Goal: Information Seeking & Learning: Learn about a topic

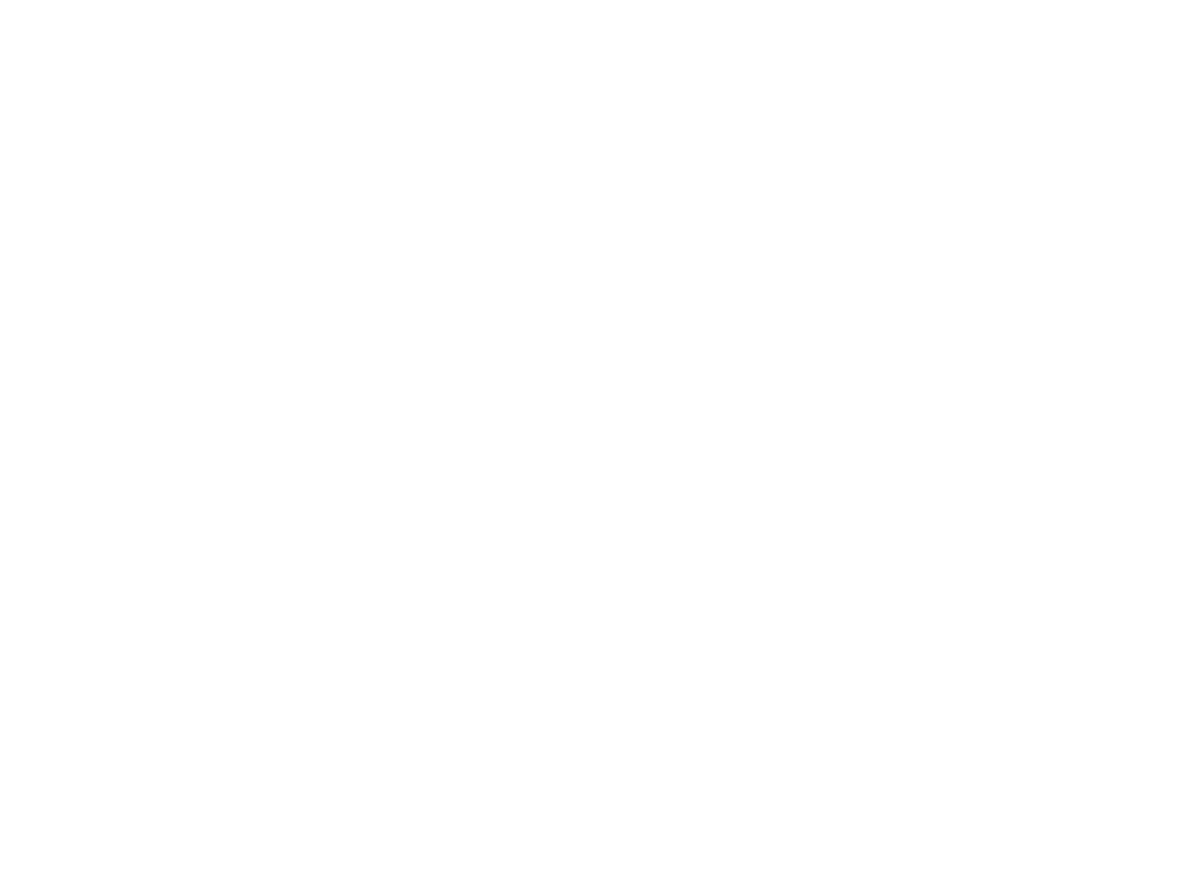
click at [238, 13] on div at bounding box center [598, 442] width 1196 height 884
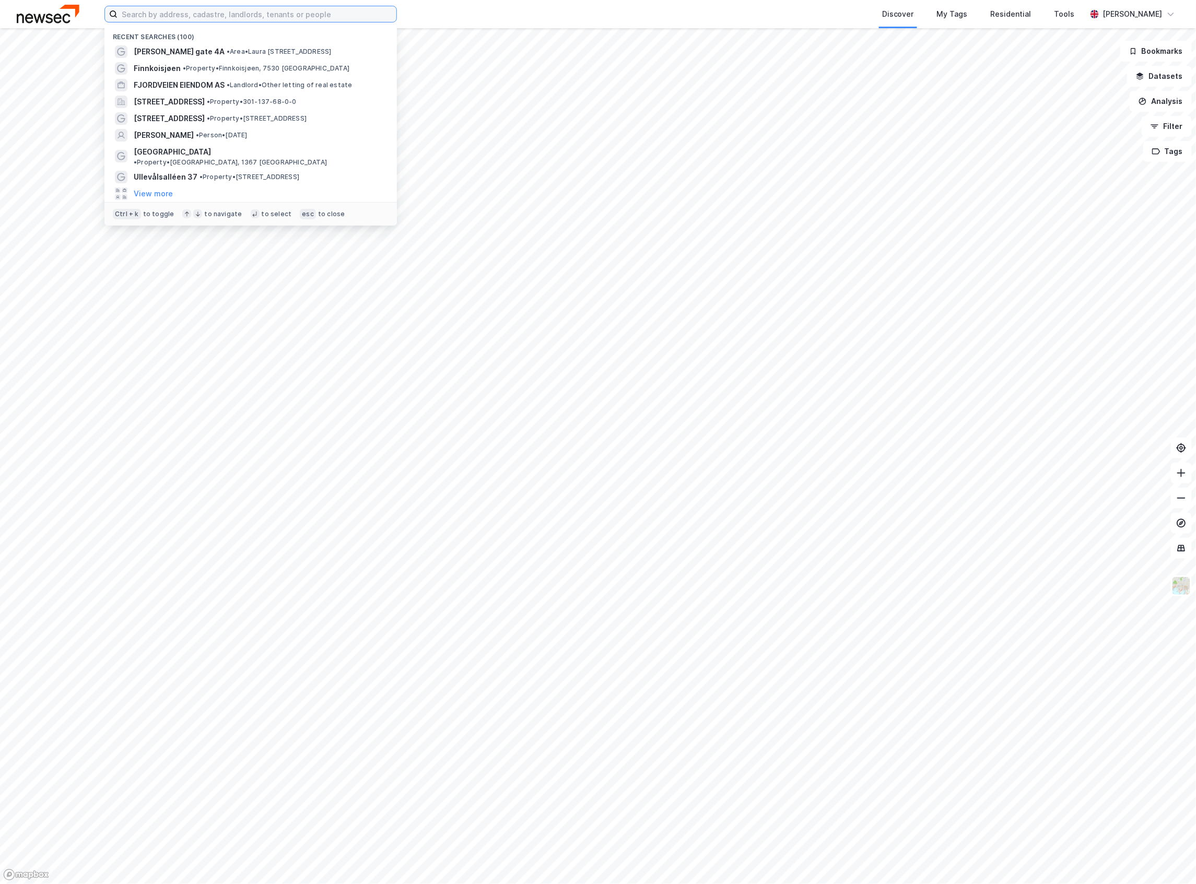
click at [238, 13] on input at bounding box center [257, 14] width 279 height 16
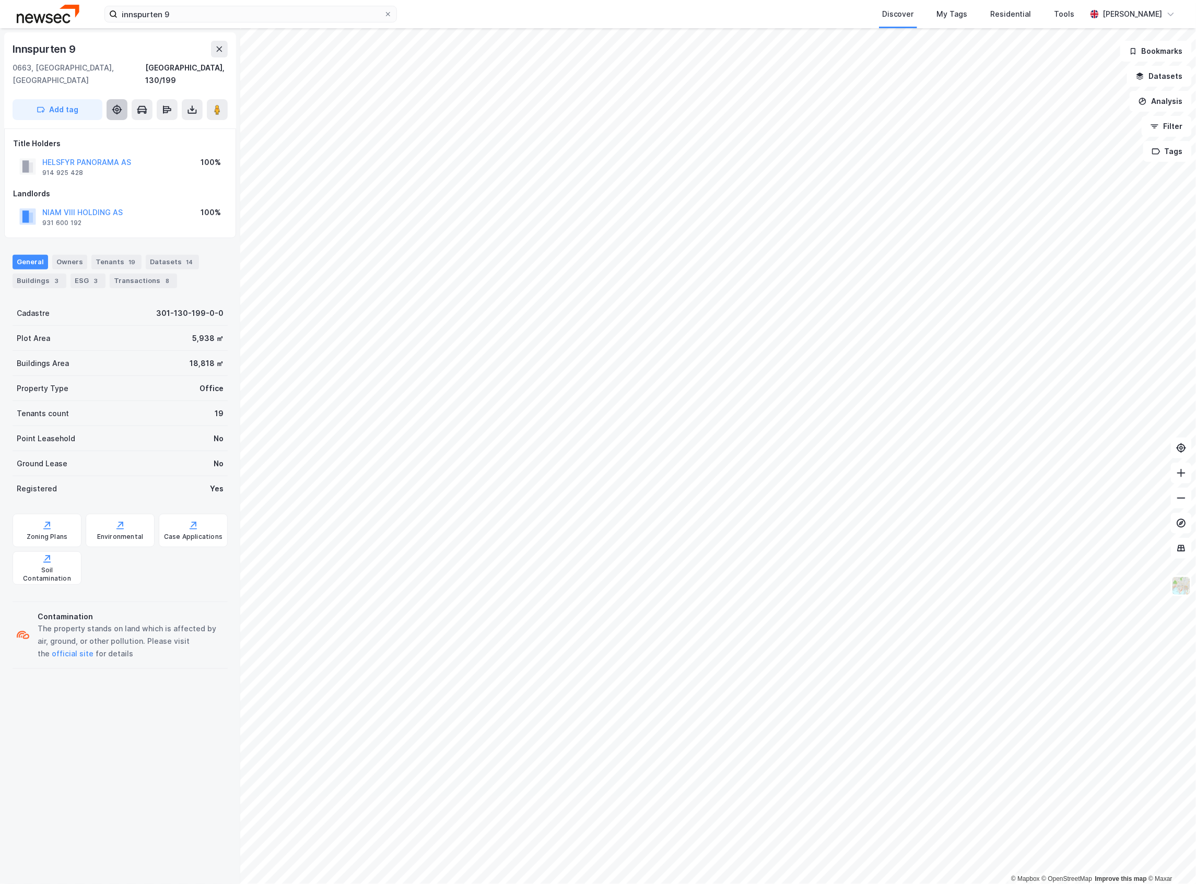
click at [124, 99] on button at bounding box center [117, 109] width 21 height 21
click at [44, 274] on div "Buildings 3" at bounding box center [40, 281] width 54 height 15
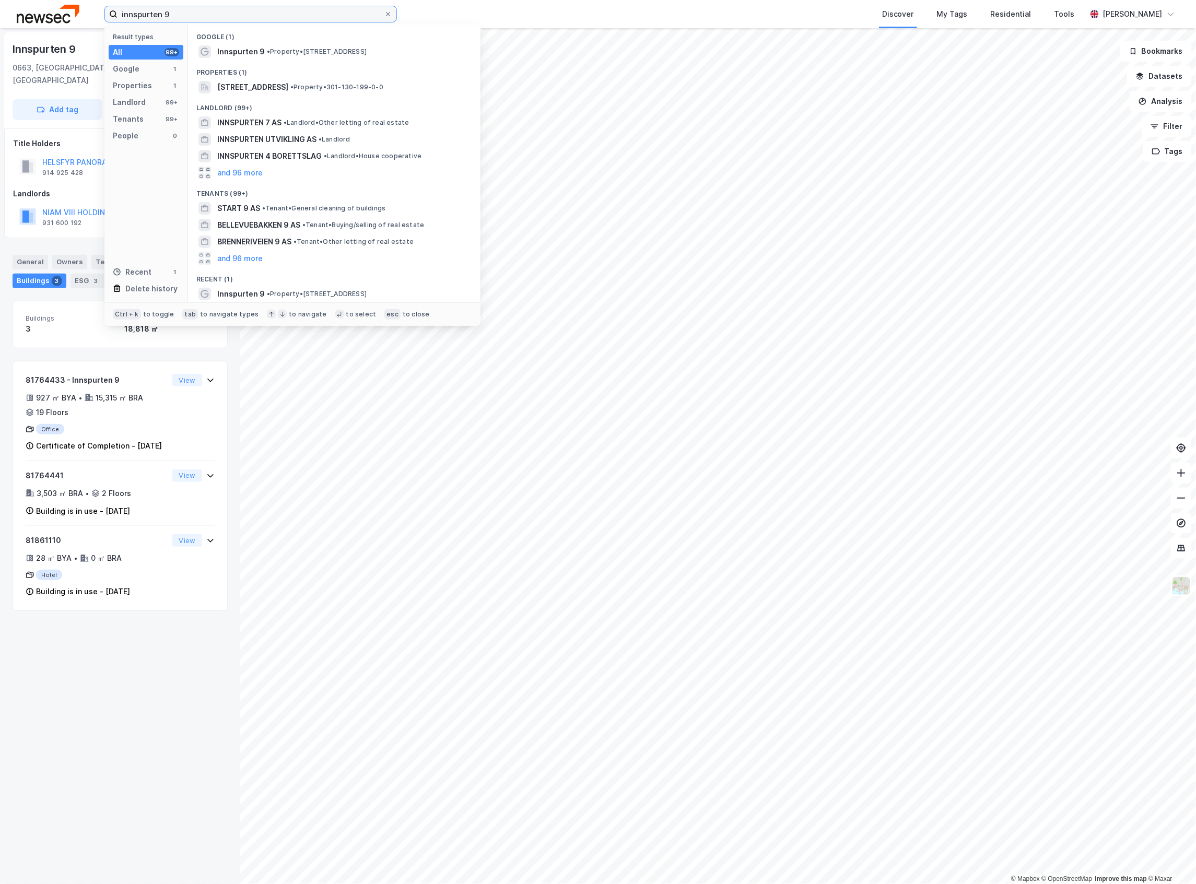
click at [331, 15] on input "innspurten 9" at bounding box center [251, 14] width 266 height 16
paste input "[PERSON_NAME] vei 8"
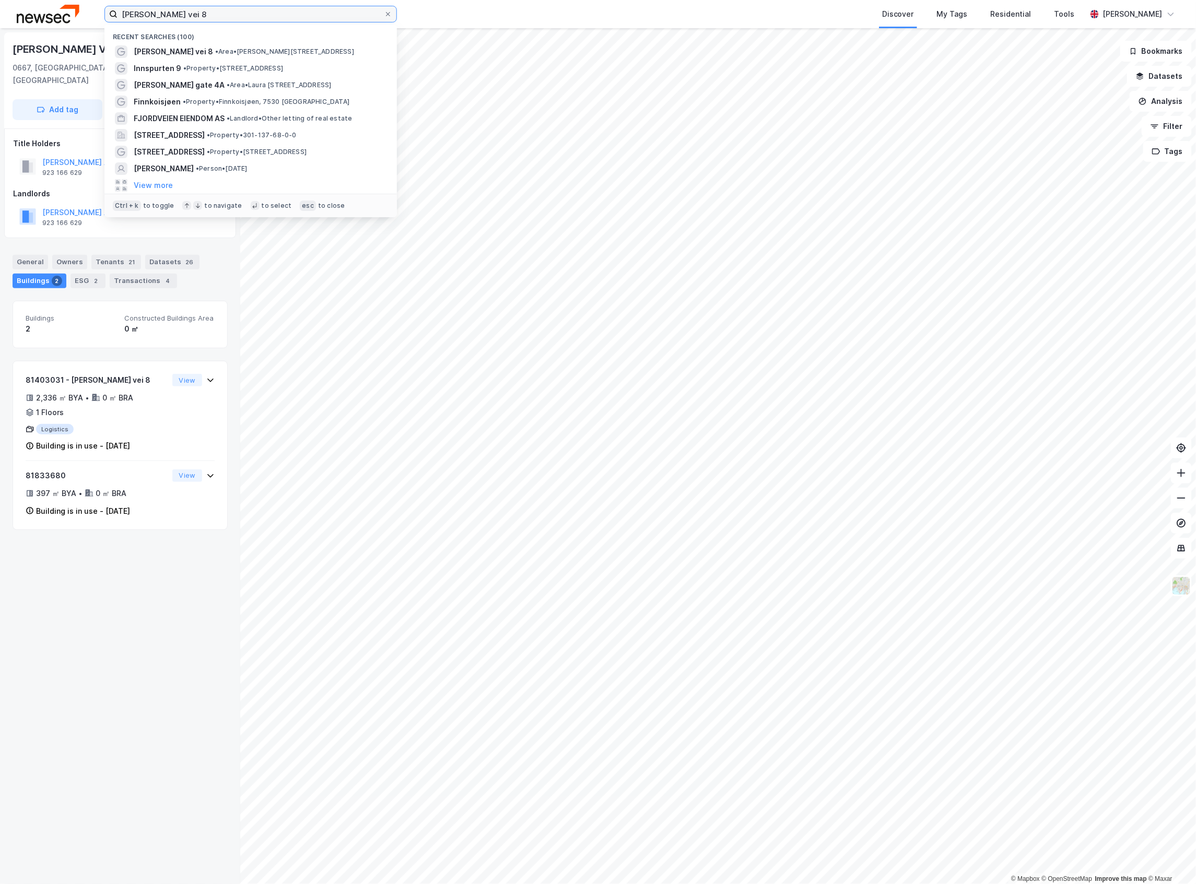
click at [172, 19] on input "[PERSON_NAME] vei 8" at bounding box center [251, 14] width 266 height 16
paste input "Grensesvingen 7"
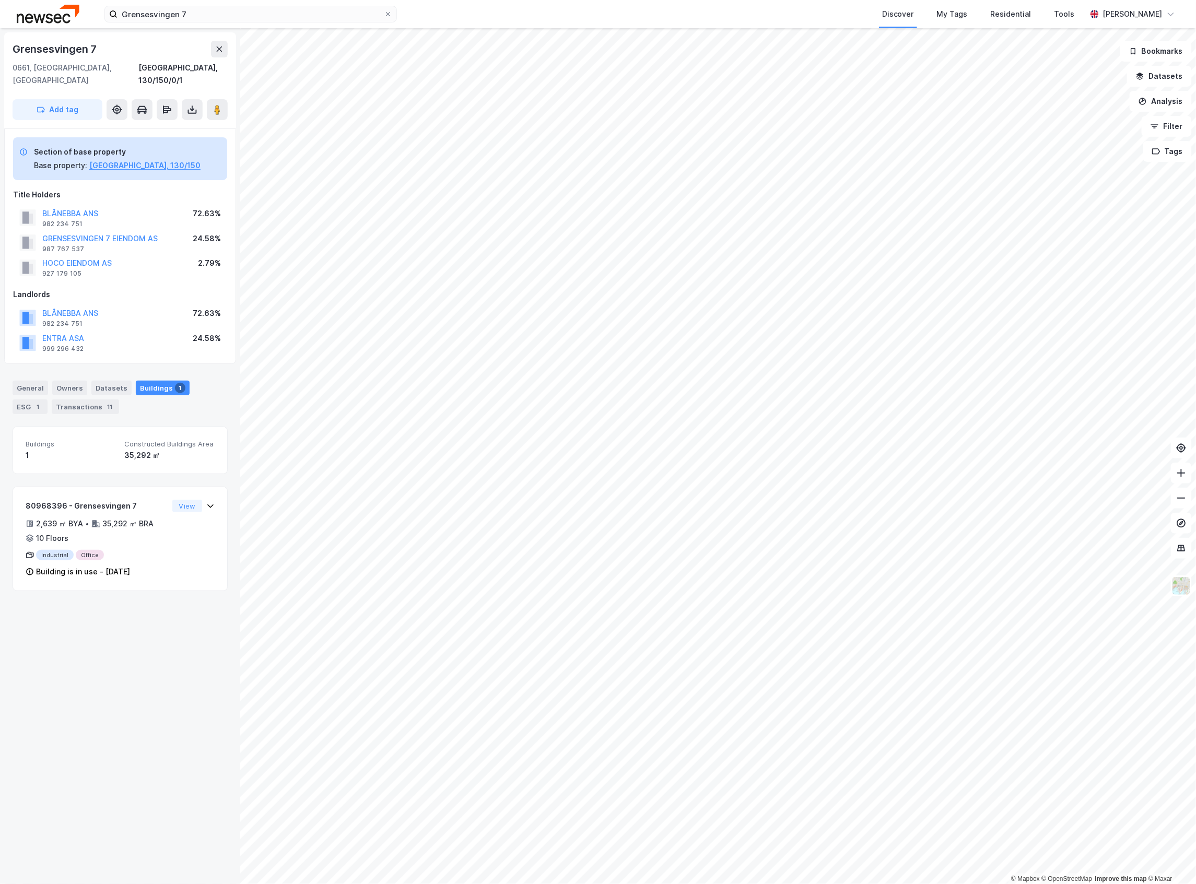
click at [212, 409] on div "General Owners Datasets Buildings 1 ESG 1 Transactions 11 Buildings 1 Construct…" at bounding box center [120, 479] width 215 height 223
click at [0, 0] on button "BLÅNEBBA ANS" at bounding box center [0, 0] width 0 height 0
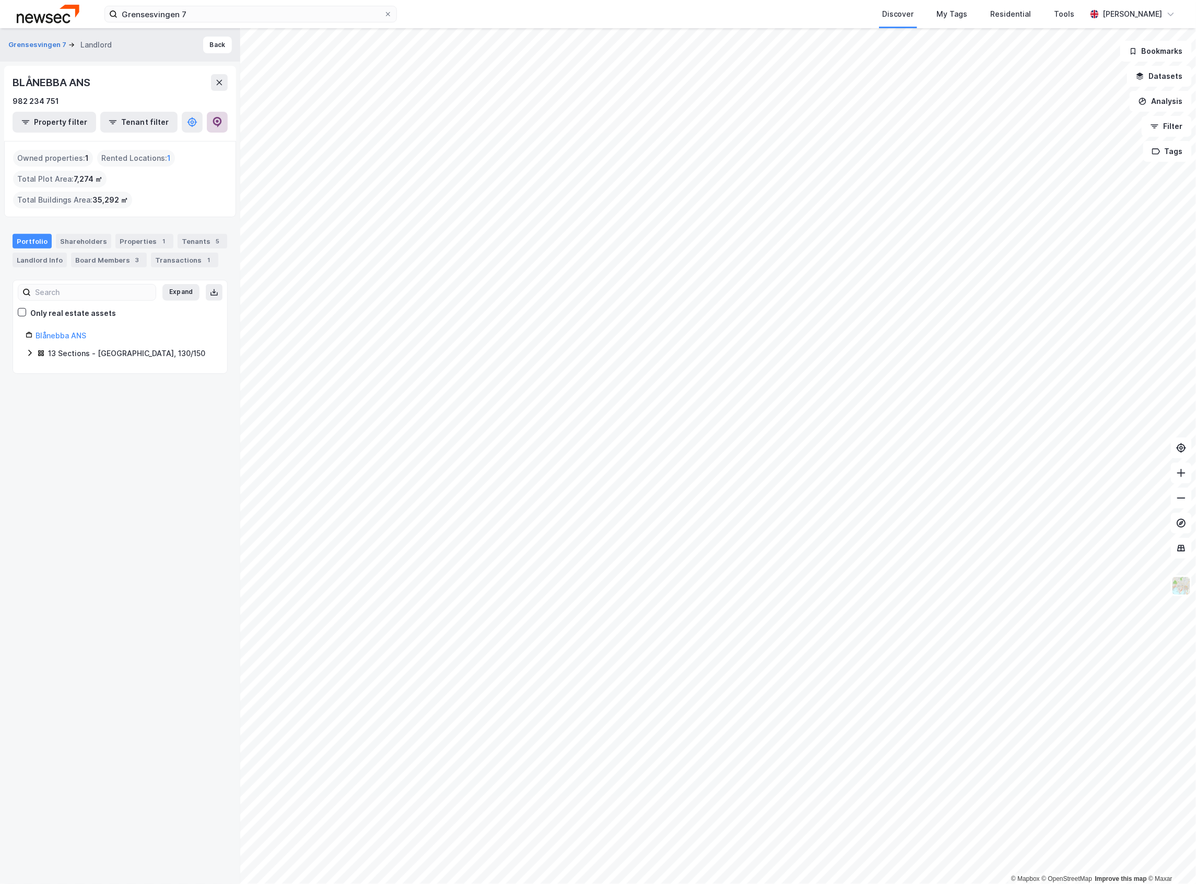
click at [214, 124] on icon at bounding box center [217, 122] width 9 height 10
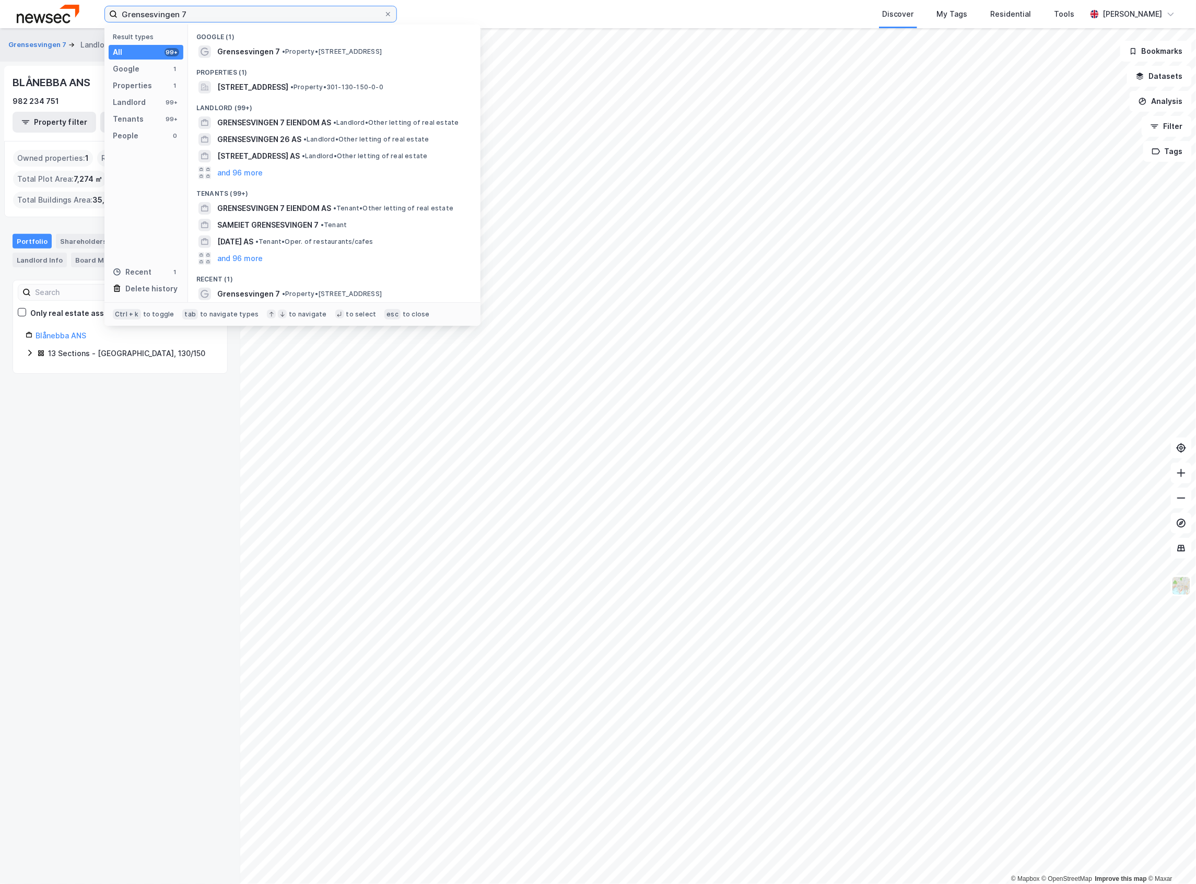
click at [234, 21] on input "Grensesvingen 7" at bounding box center [251, 14] width 266 height 16
paste input "[PERSON_NAME][STREET_ADDRESS]"
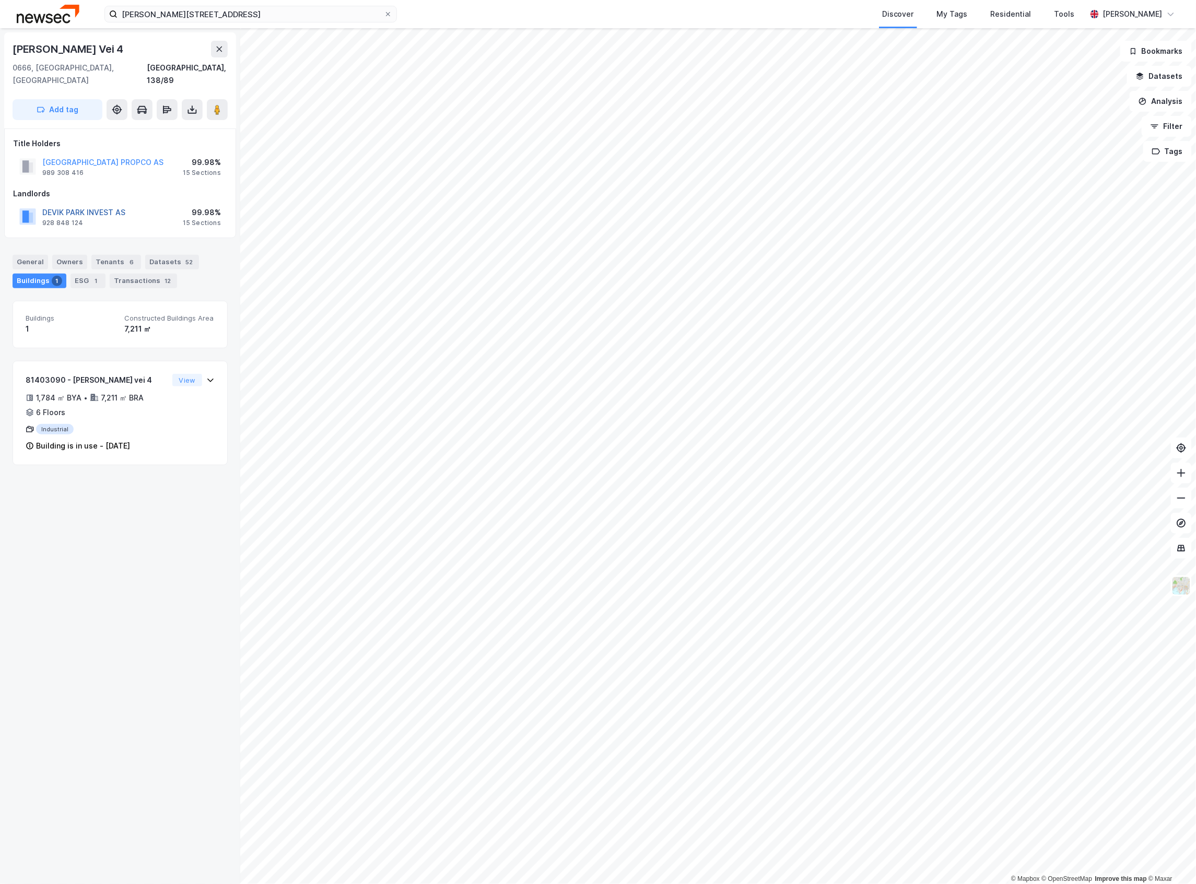
click at [0, 0] on button "DEVIK PARK INVEST AS" at bounding box center [0, 0] width 0 height 0
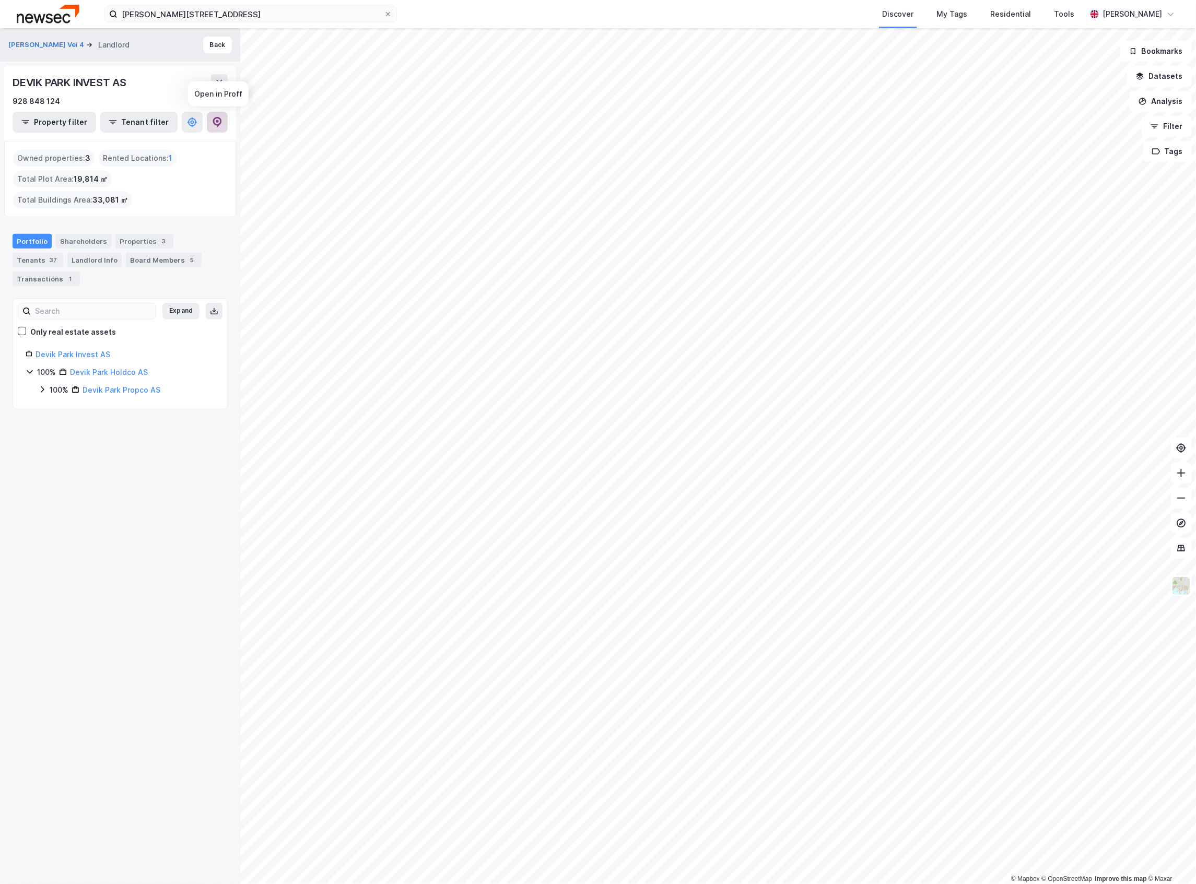
click at [212, 117] on icon at bounding box center [217, 122] width 10 height 10
click at [312, 17] on input "[PERSON_NAME][STREET_ADDRESS]" at bounding box center [251, 14] width 266 height 16
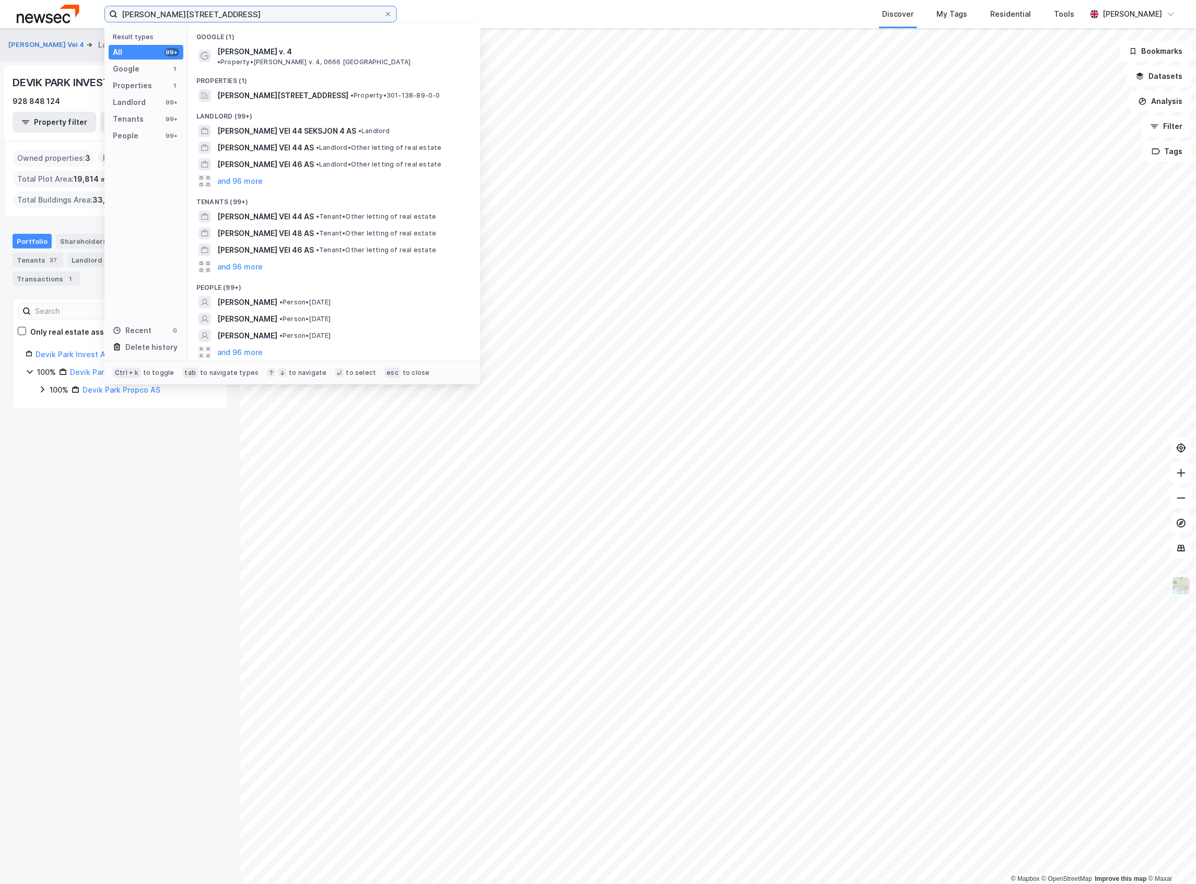
paste input "[STREET_ADDRESS]"
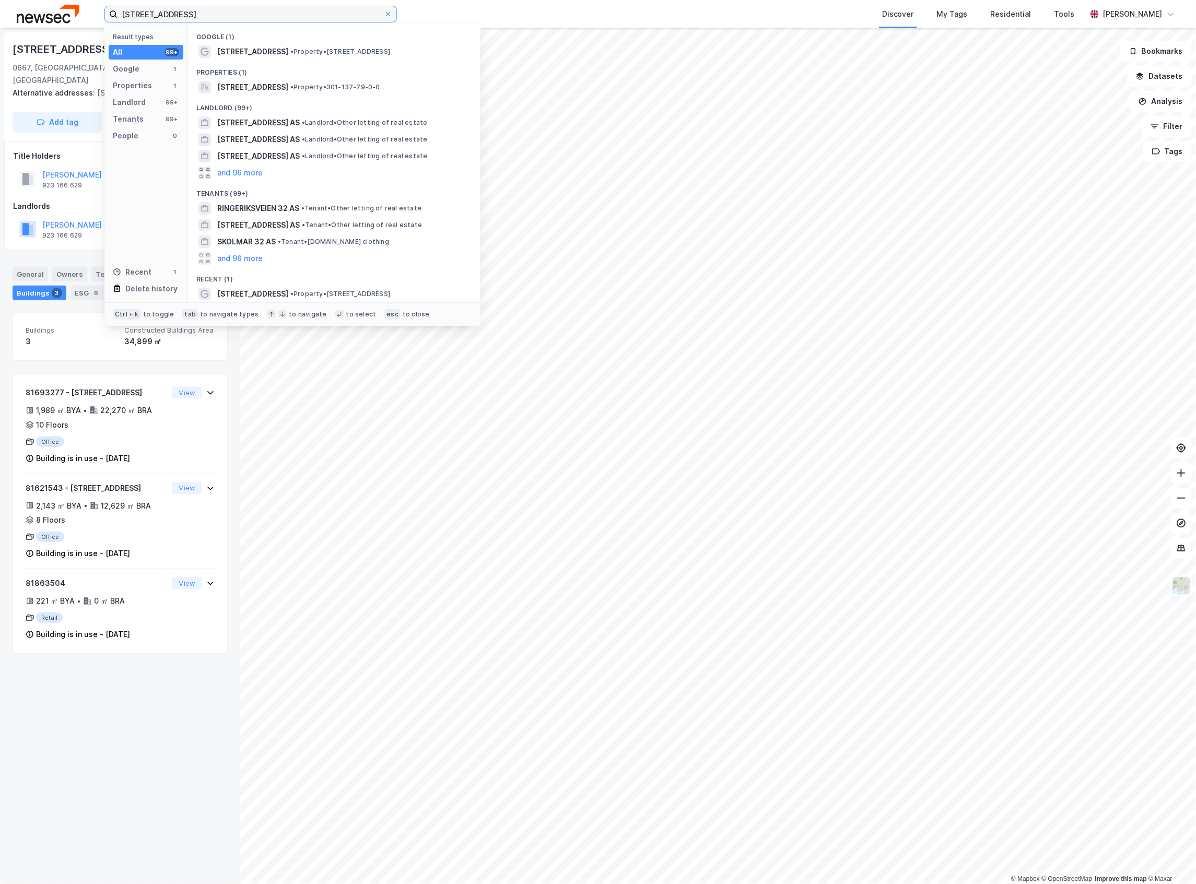
paste input "Brynsalléen"
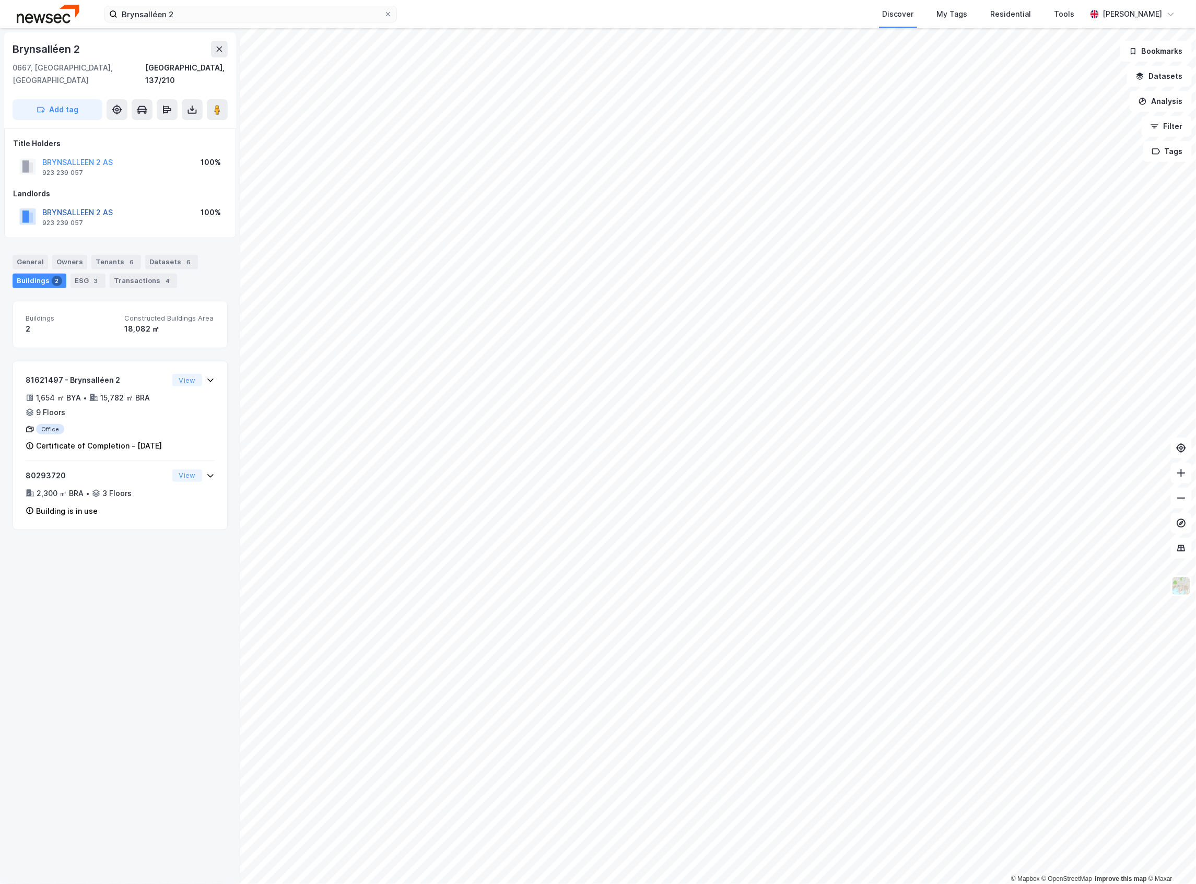
click at [0, 0] on button "BRYNSALLEEN 2 AS" at bounding box center [0, 0] width 0 height 0
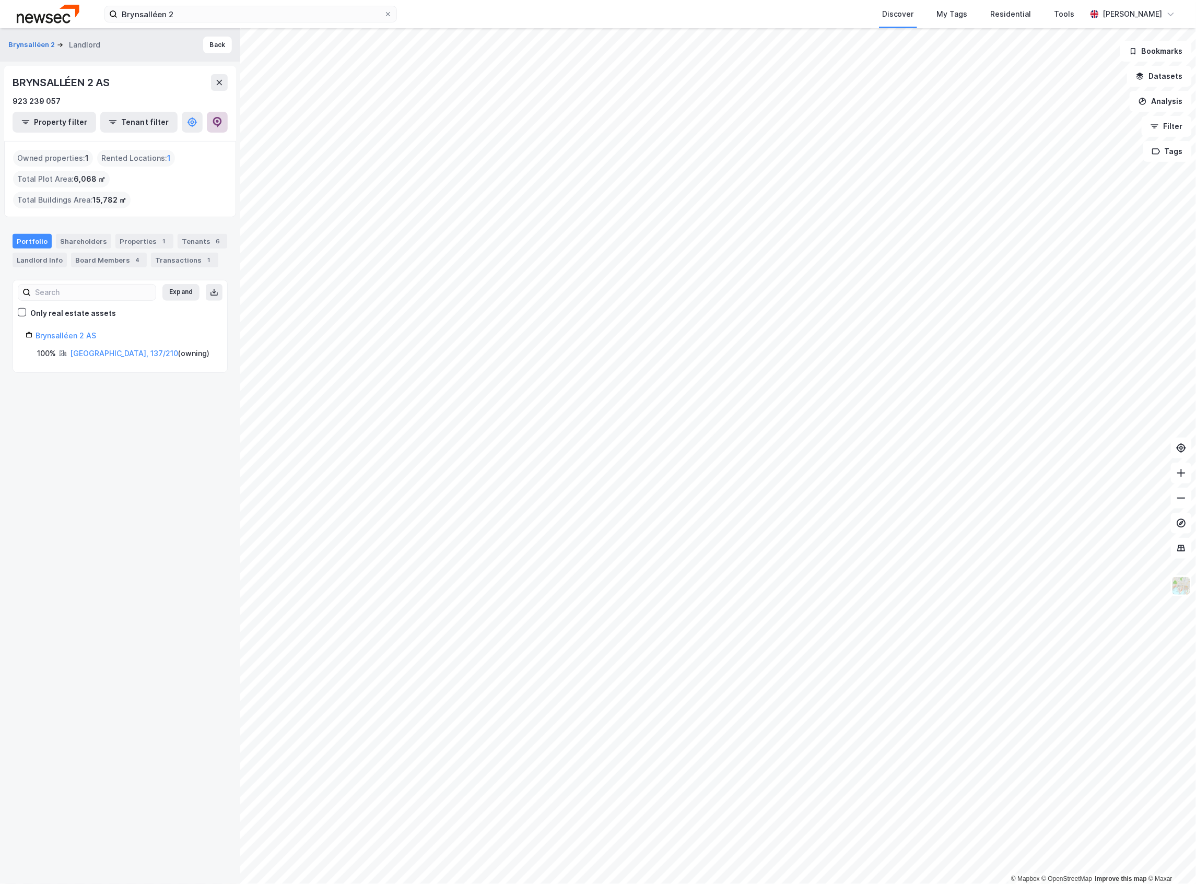
click at [212, 115] on button at bounding box center [217, 122] width 21 height 21
click at [187, 20] on input "Brynsalléen 2" at bounding box center [251, 14] width 266 height 16
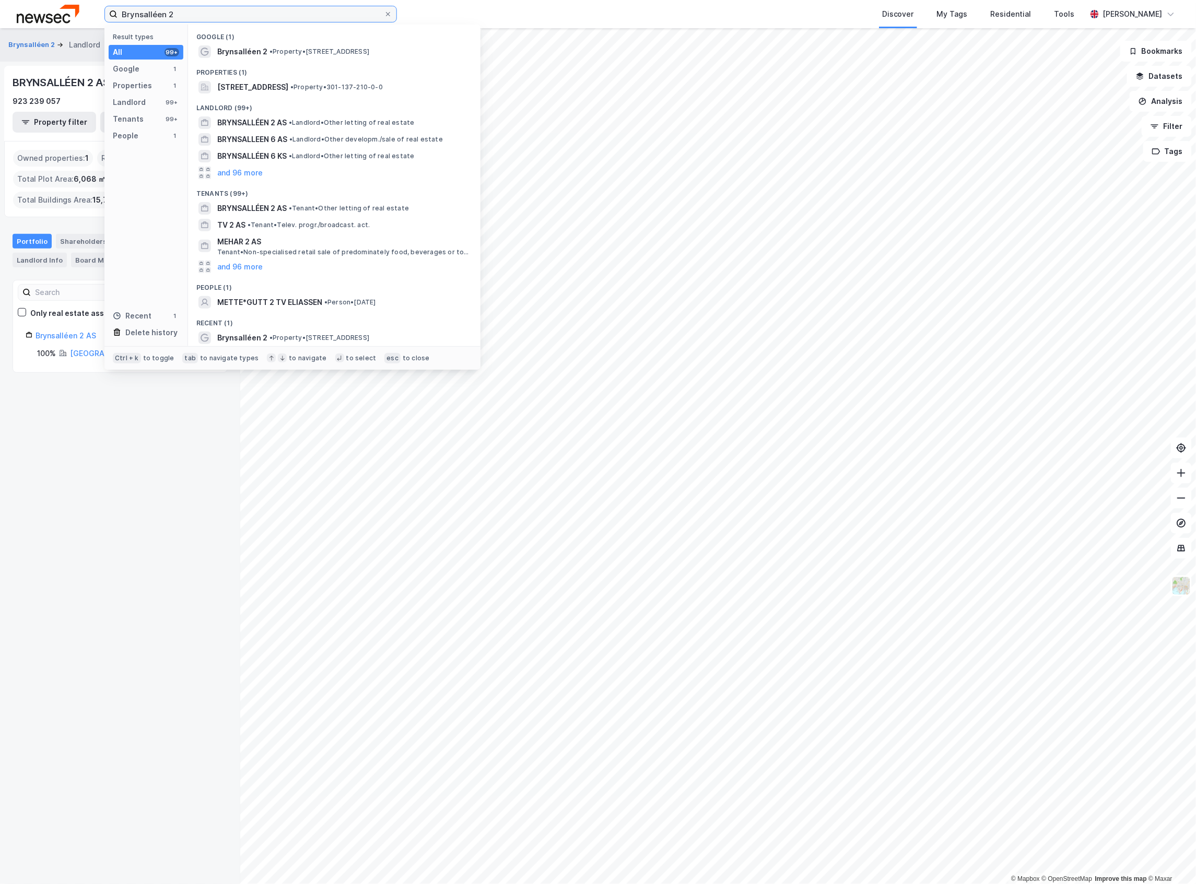
paste input "Innspurten 11"
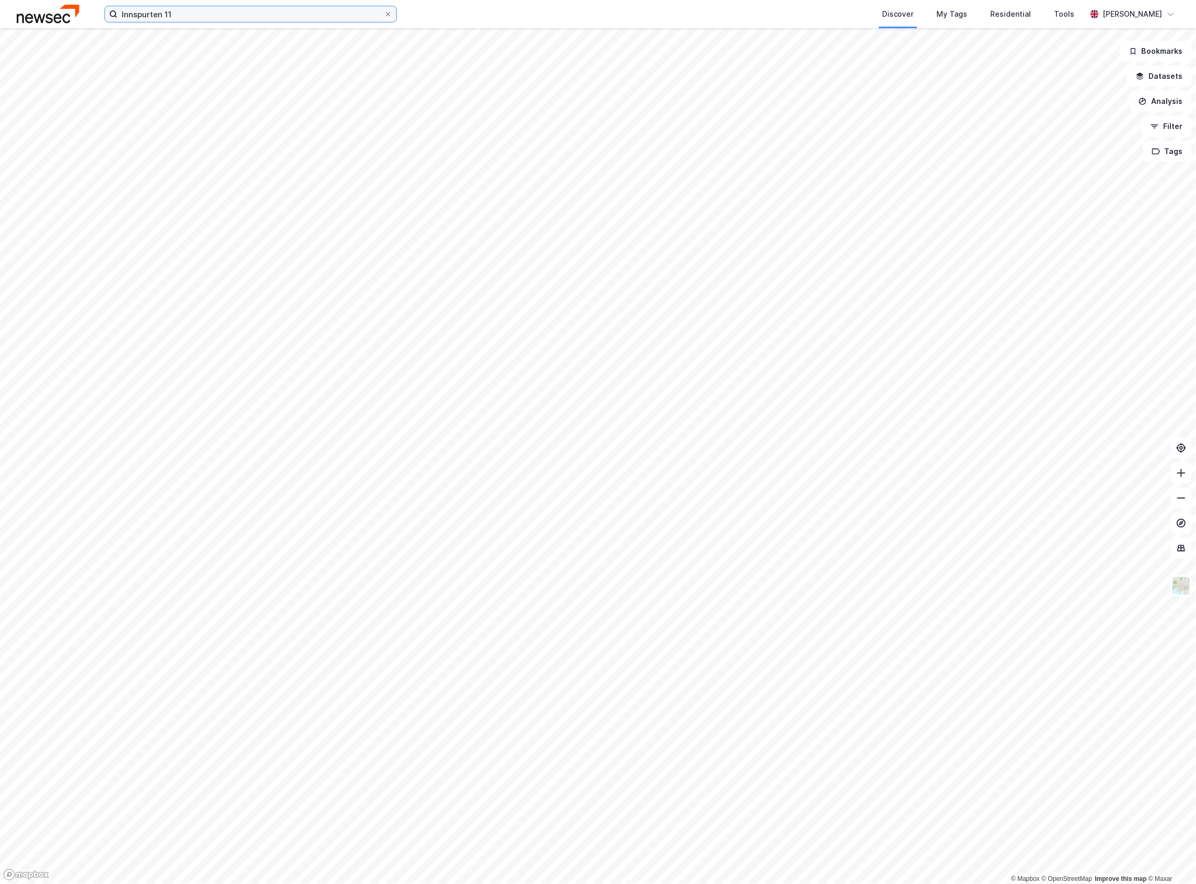
click at [187, 20] on input "Innspurten 11" at bounding box center [251, 14] width 266 height 16
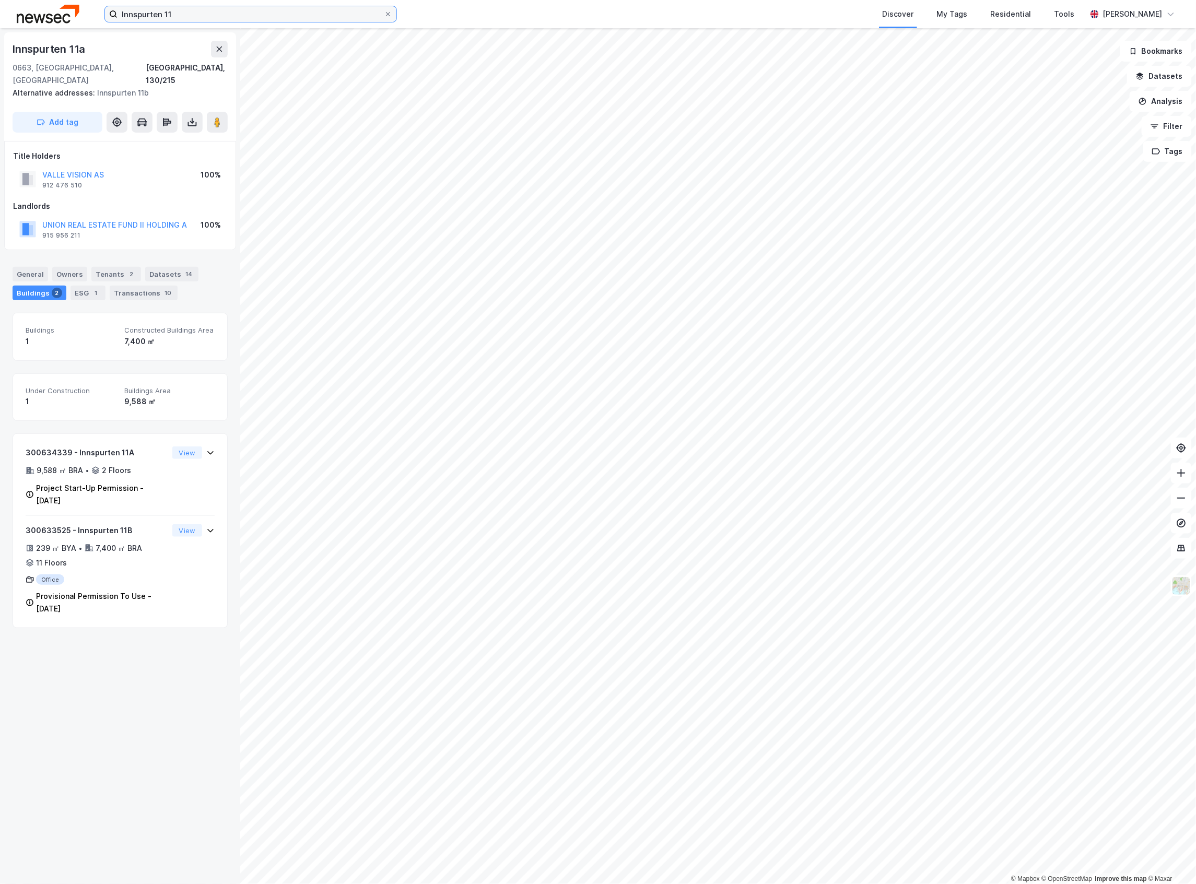
click at [176, 6] on input "Innspurten 11" at bounding box center [251, 14] width 266 height 16
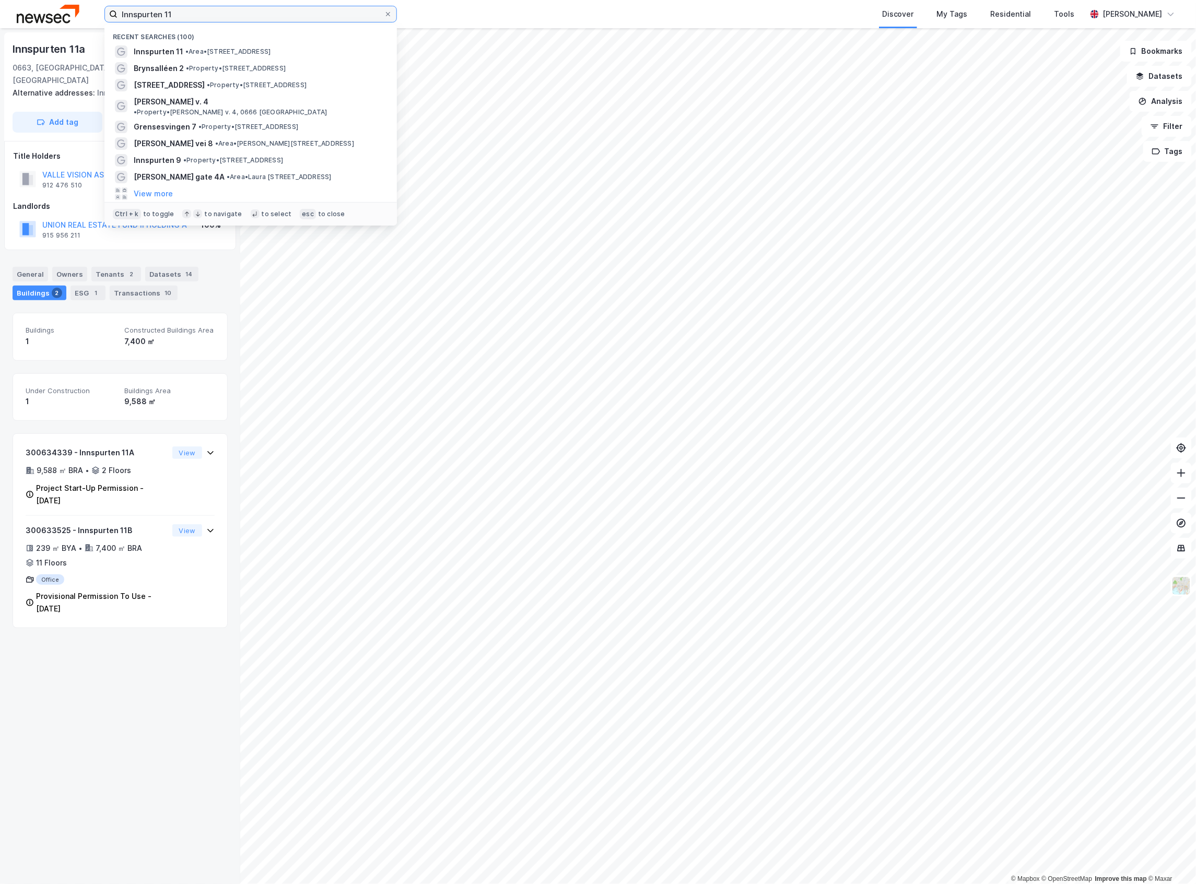
paste input "[PERSON_NAME][STREET_ADDRESS]"
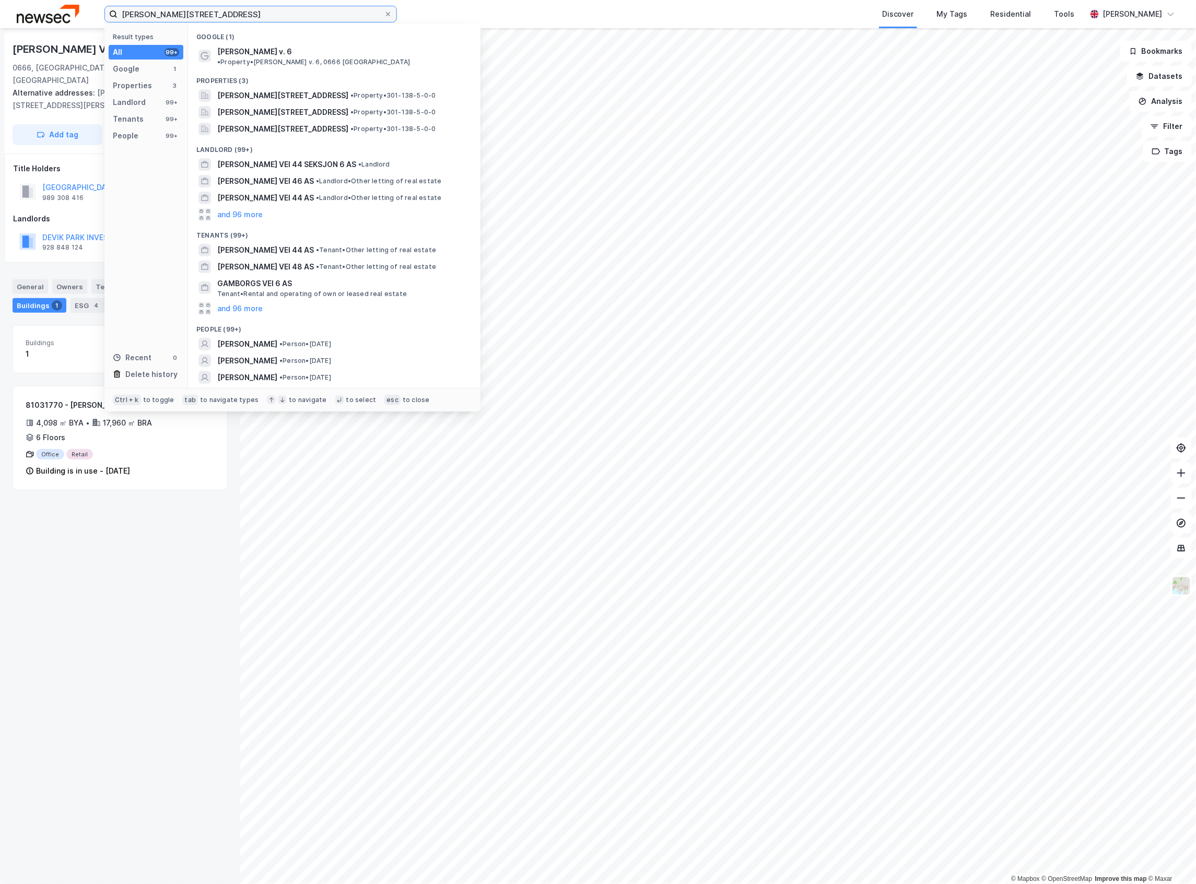
click at [176, 6] on input "[PERSON_NAME][STREET_ADDRESS]" at bounding box center [251, 14] width 266 height 16
paste input "[PERSON_NAME]"
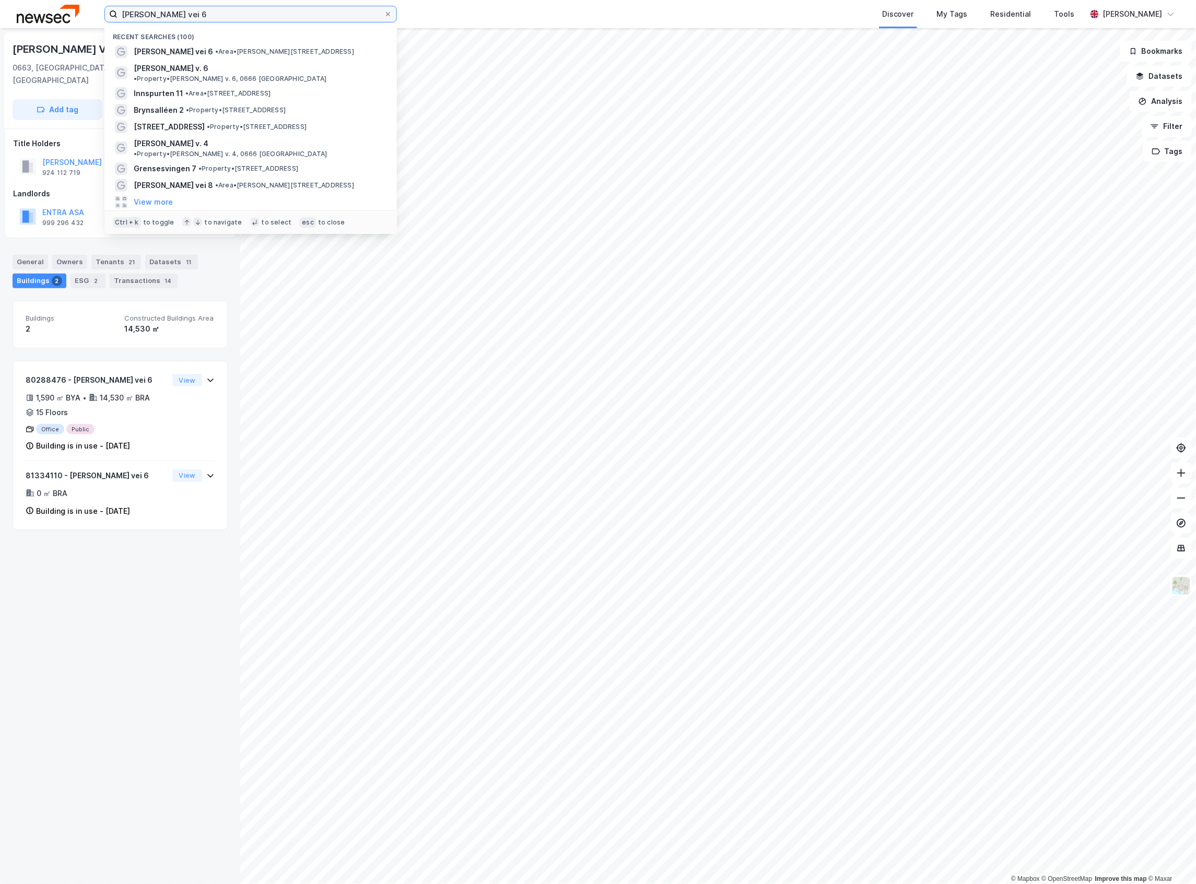
click at [280, 21] on input "[PERSON_NAME] vei 6" at bounding box center [251, 14] width 266 height 16
paste input "[PERSON_NAME] vei 7"
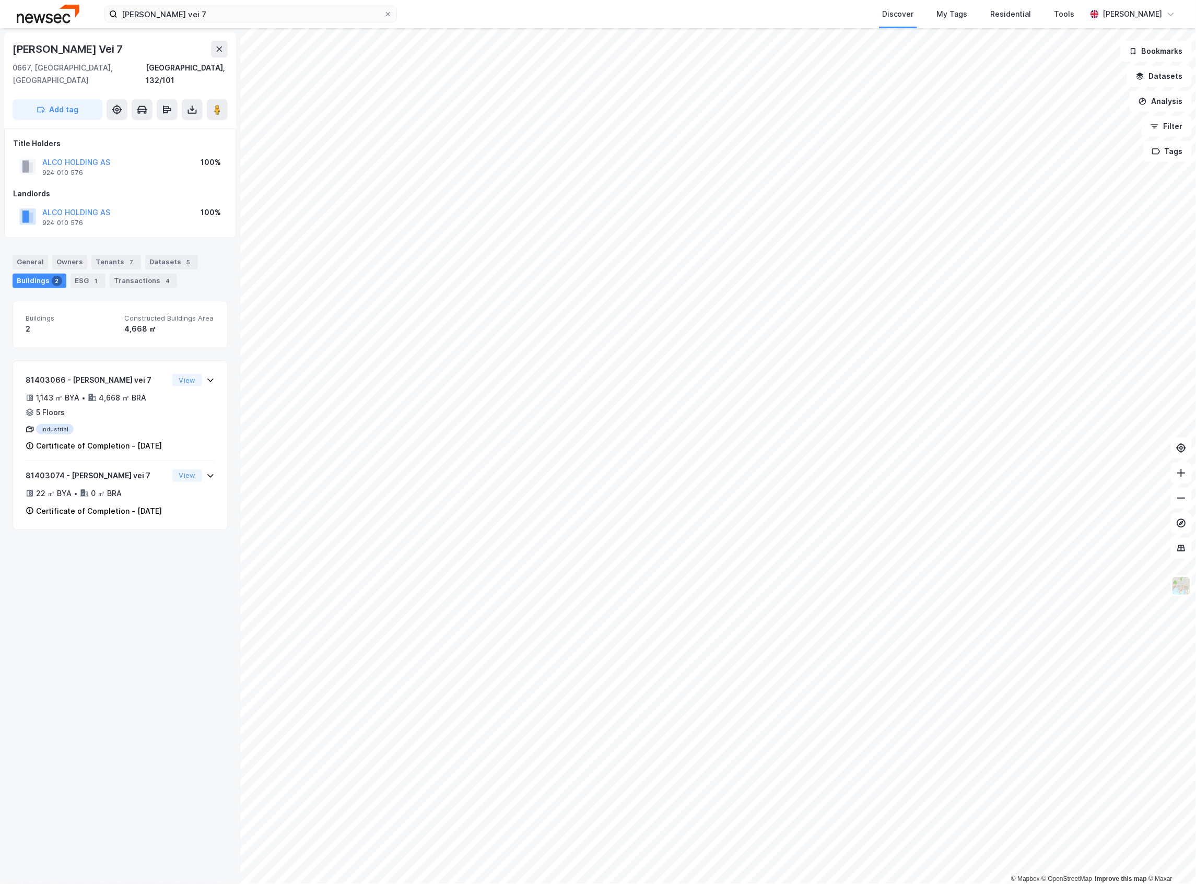
click at [302, 4] on div "[PERSON_NAME] vei 7 Discover My Tags Residential Tools [PERSON_NAME]" at bounding box center [598, 14] width 1196 height 28
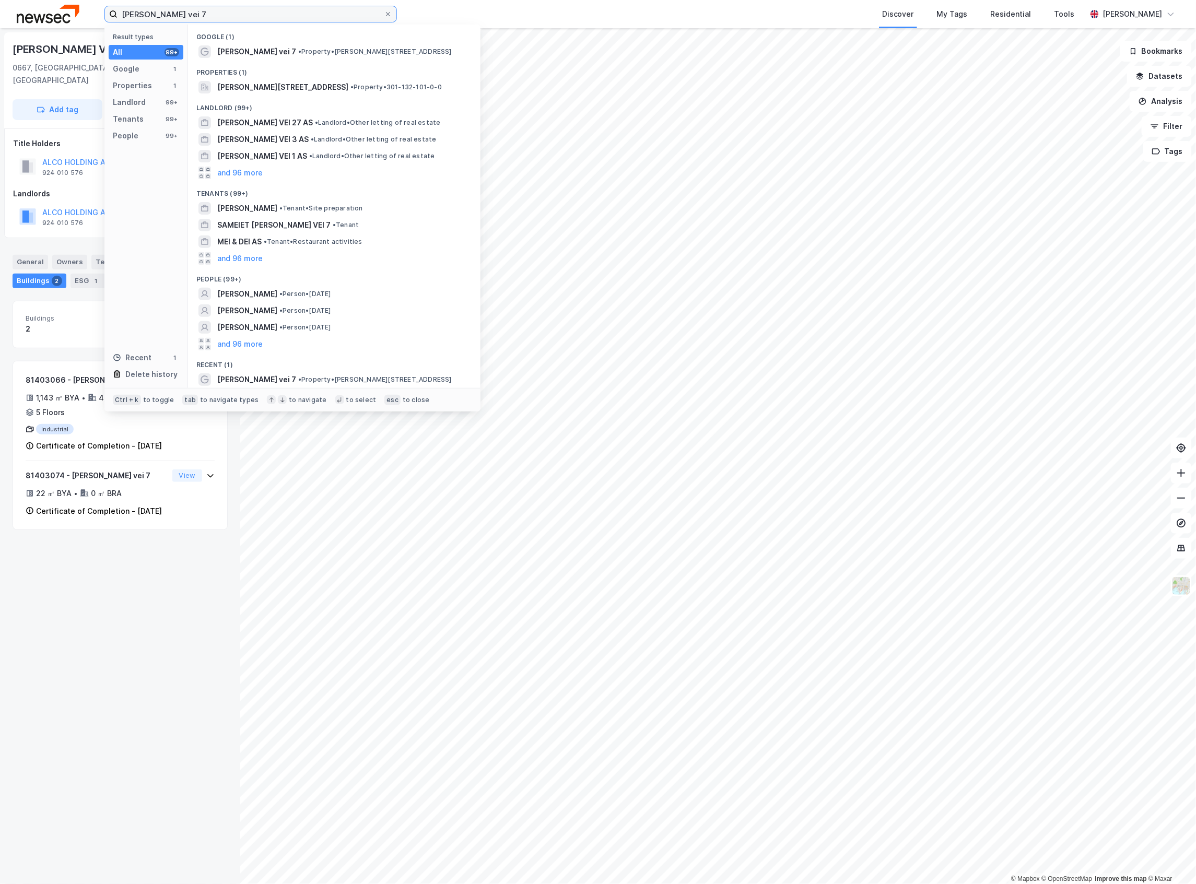
click at [300, 21] on input "[PERSON_NAME] vei 7" at bounding box center [251, 14] width 266 height 16
paste input "Brynsengfaret 4"
type input "Brynsengfaret 4"
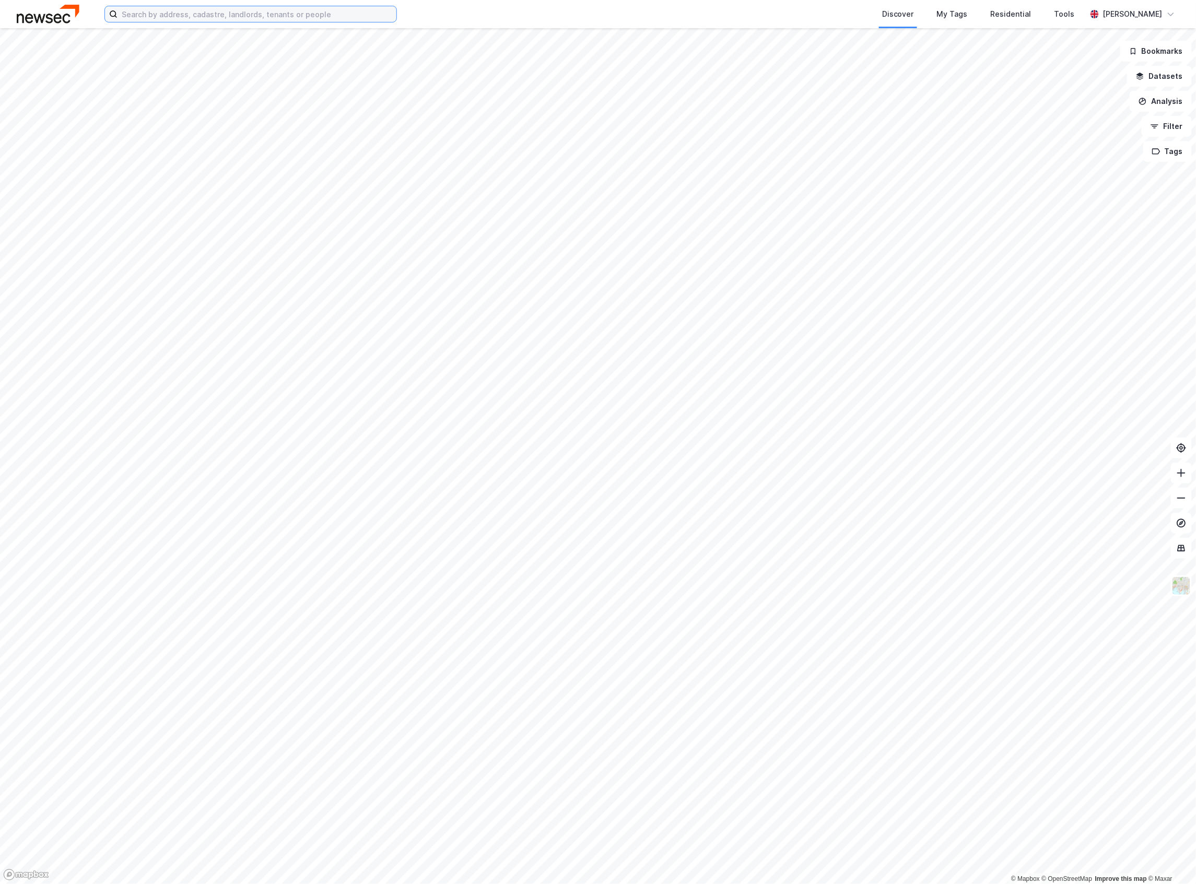
click at [205, 15] on input at bounding box center [257, 14] width 279 height 16
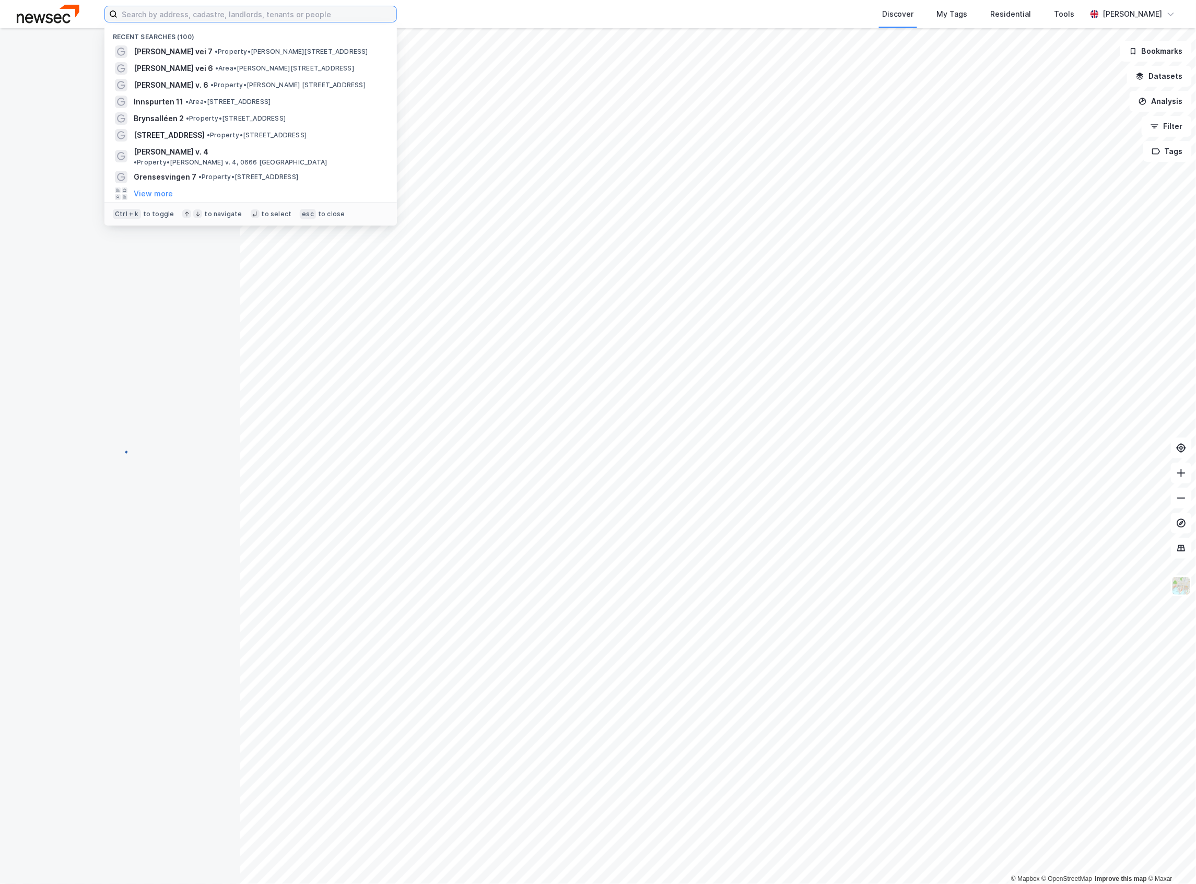
paste input "Brynsengfaret 4"
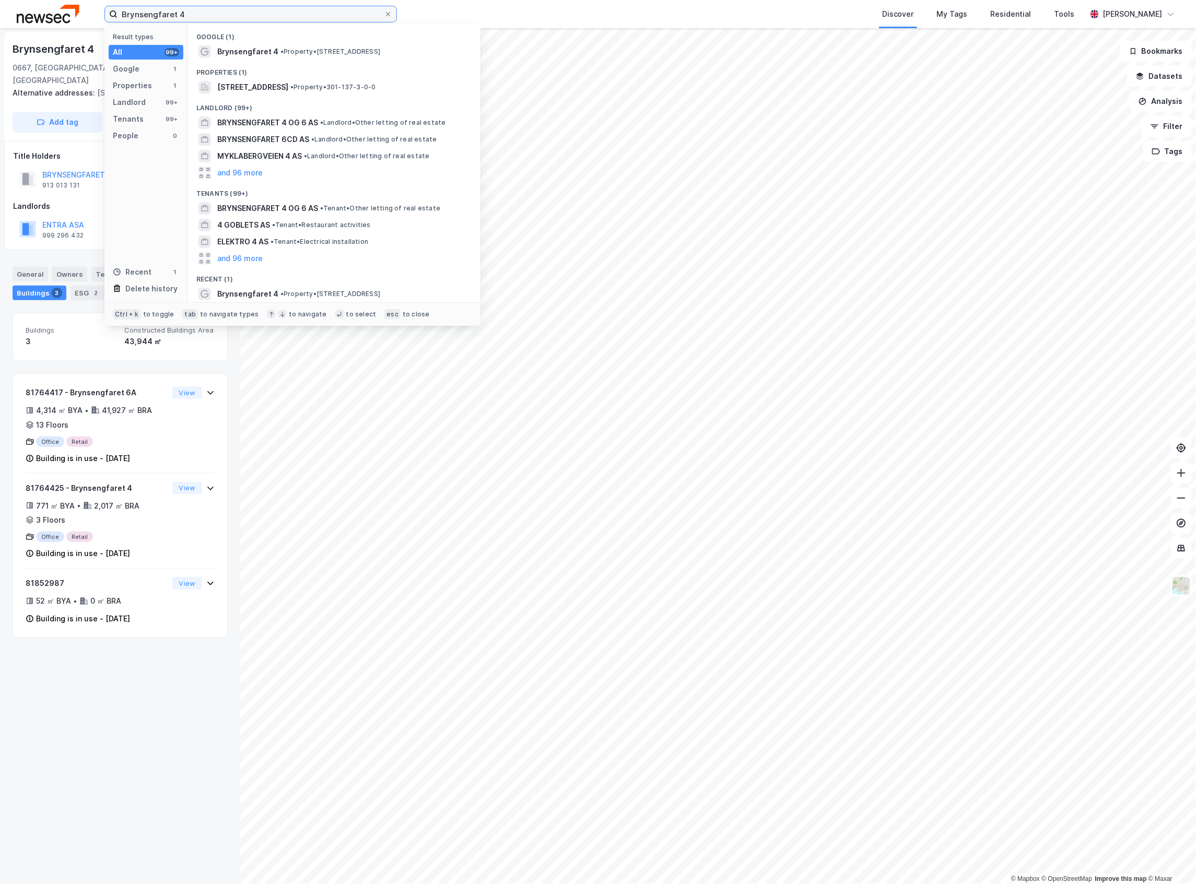
click at [205, 15] on input "Brynsengfaret 4" at bounding box center [251, 14] width 266 height 16
paste input "[STREET_ADDRESS]"
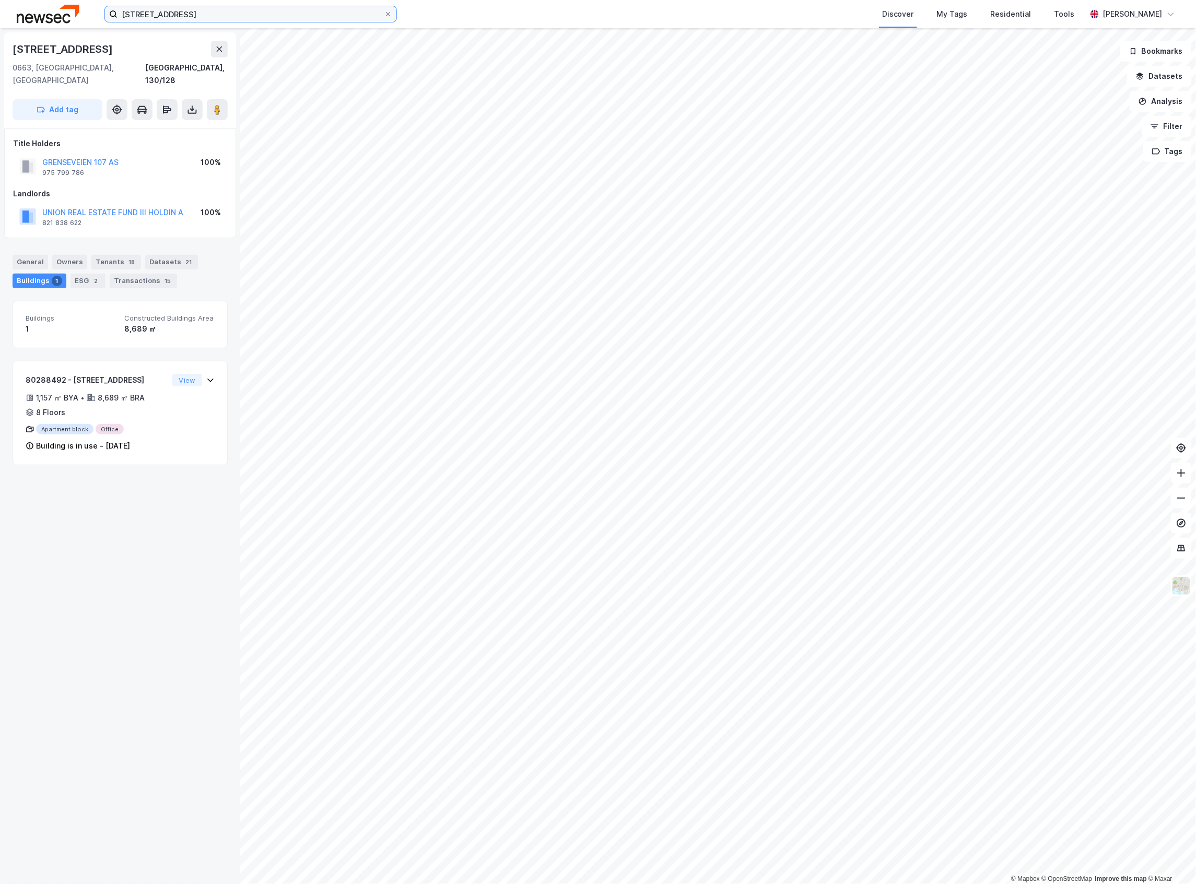
click at [205, 15] on input "[STREET_ADDRESS]" at bounding box center [251, 14] width 266 height 16
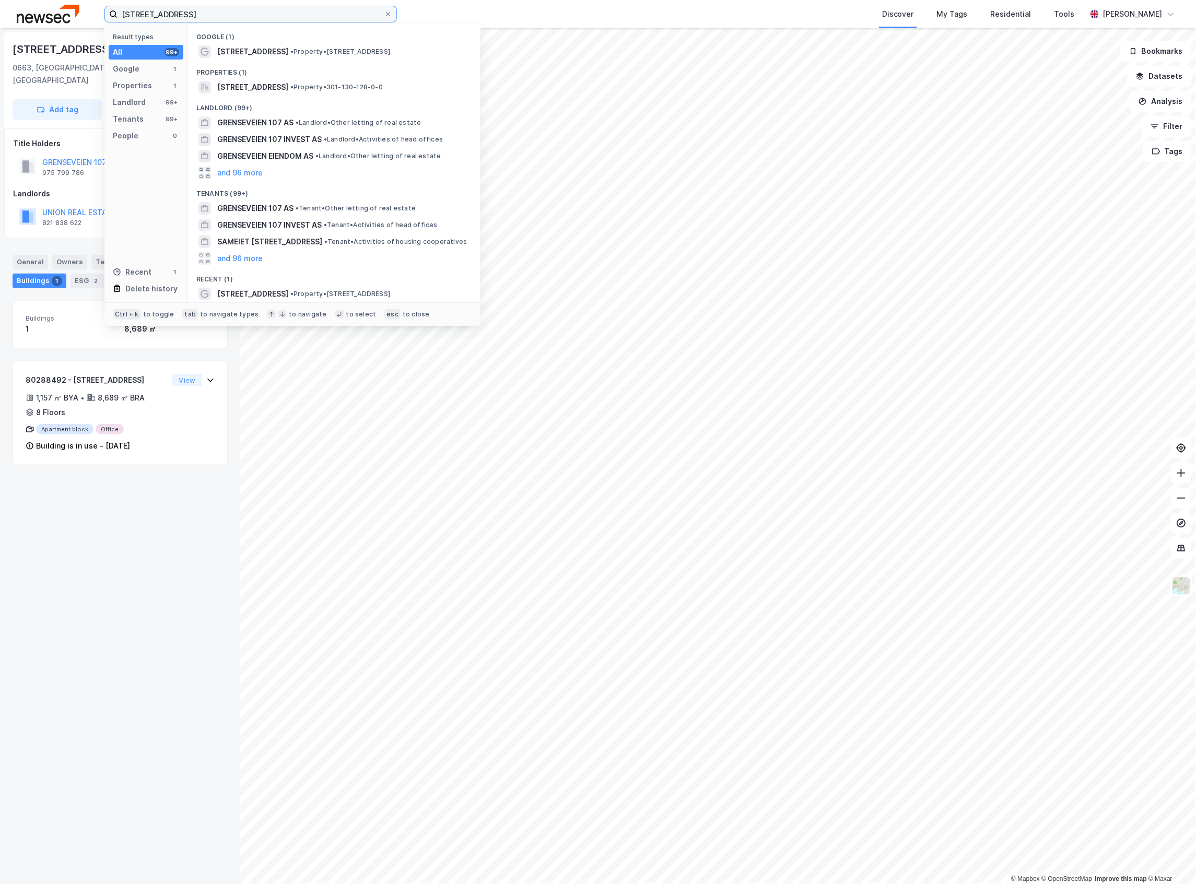
paste input "Fyrstikkalléen 3"
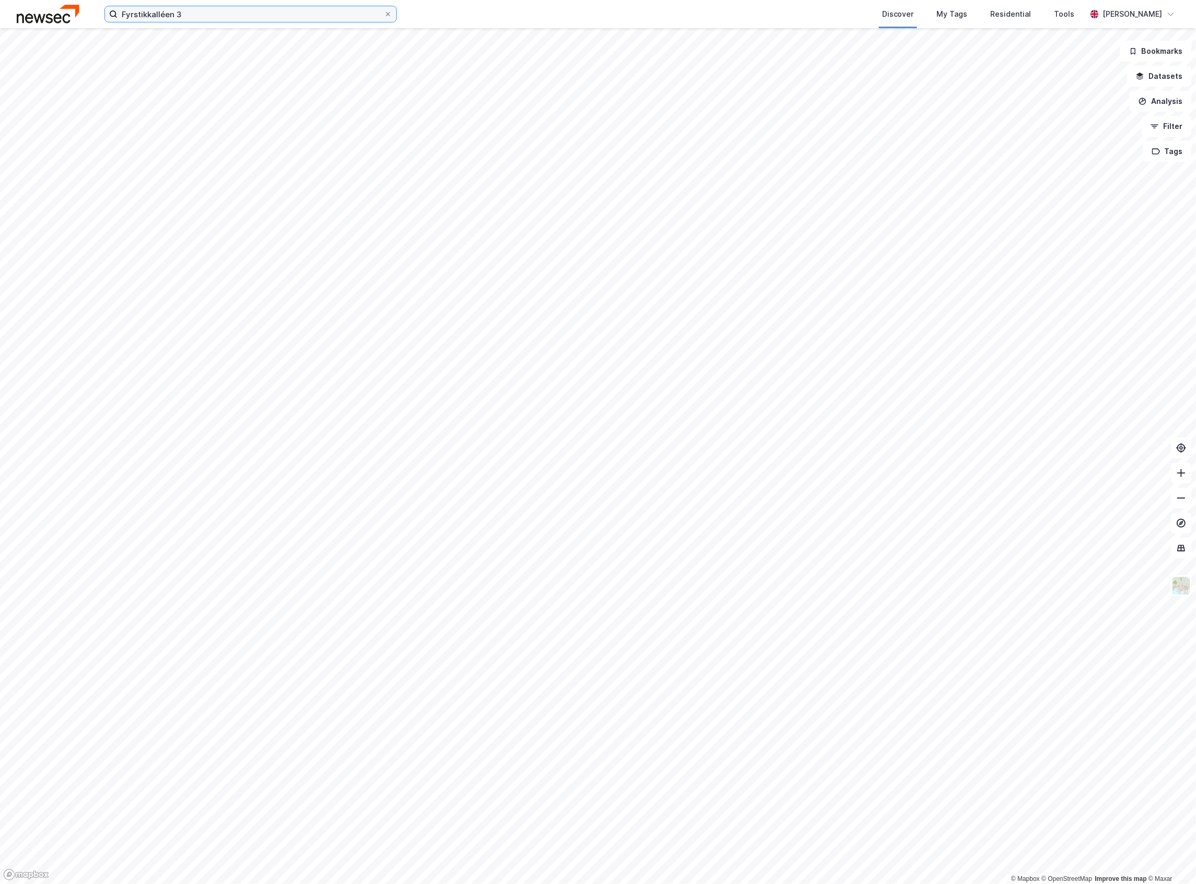
click at [247, 21] on input "Fyrstikkalléen 3" at bounding box center [251, 14] width 266 height 16
type input "Fyrstikkalléen"
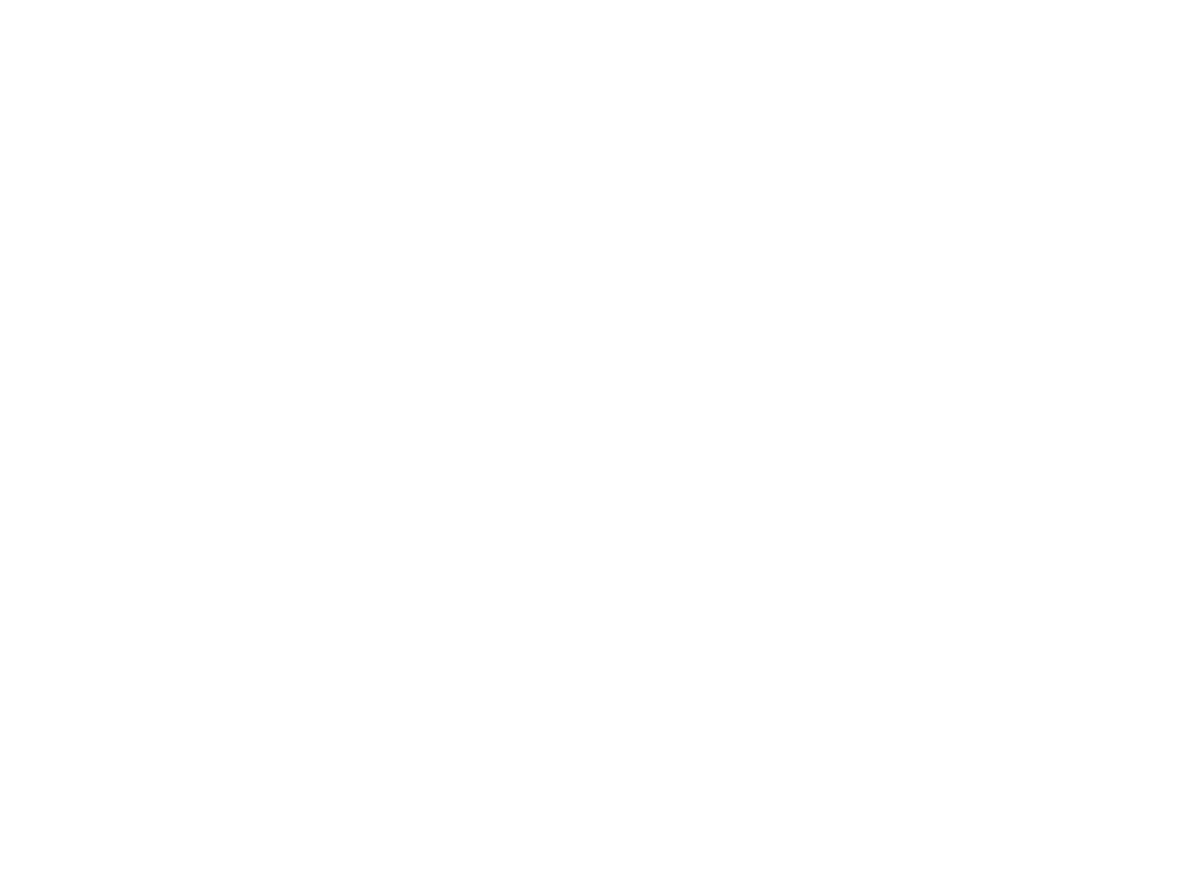
click at [247, 21] on div at bounding box center [598, 442] width 1196 height 884
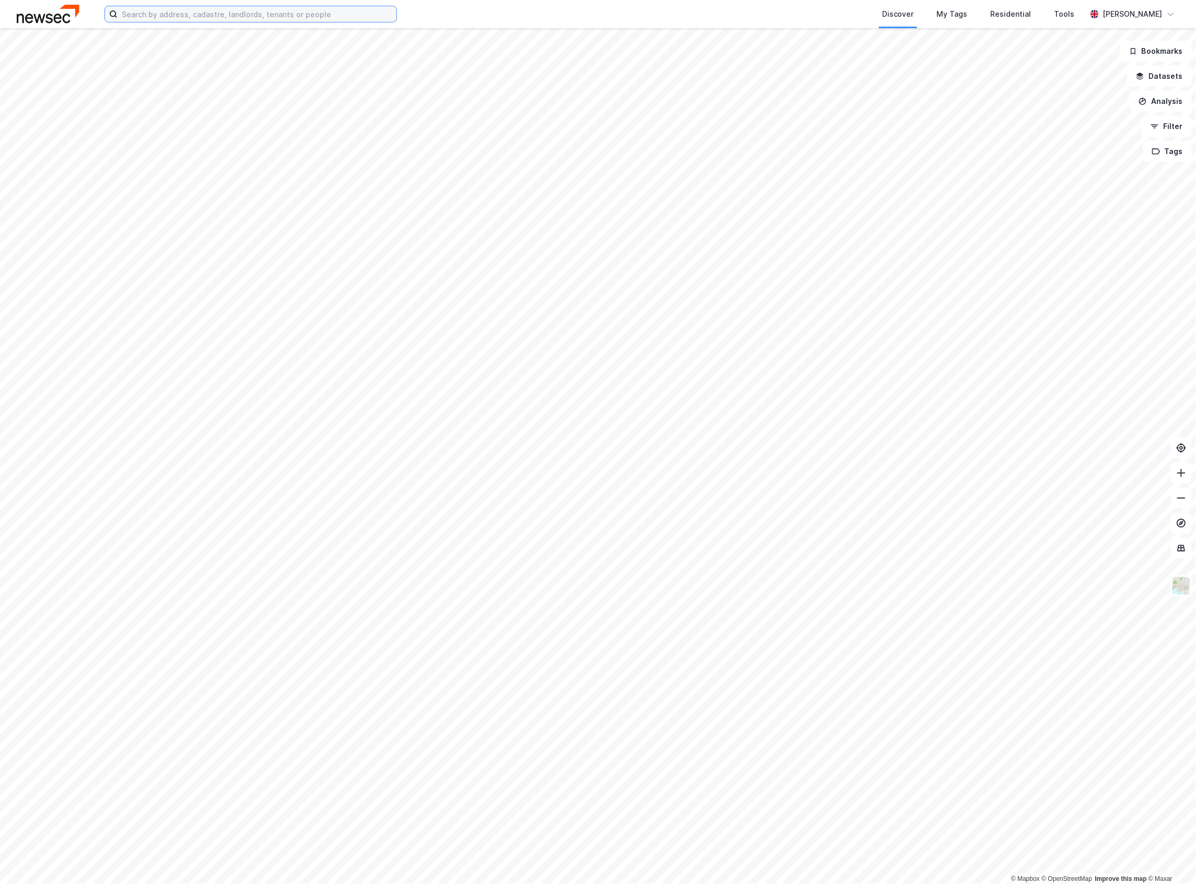
click at [247, 21] on input at bounding box center [257, 14] width 279 height 16
click at [132, 16] on input "fyrstikkalleen 3" at bounding box center [251, 14] width 266 height 16
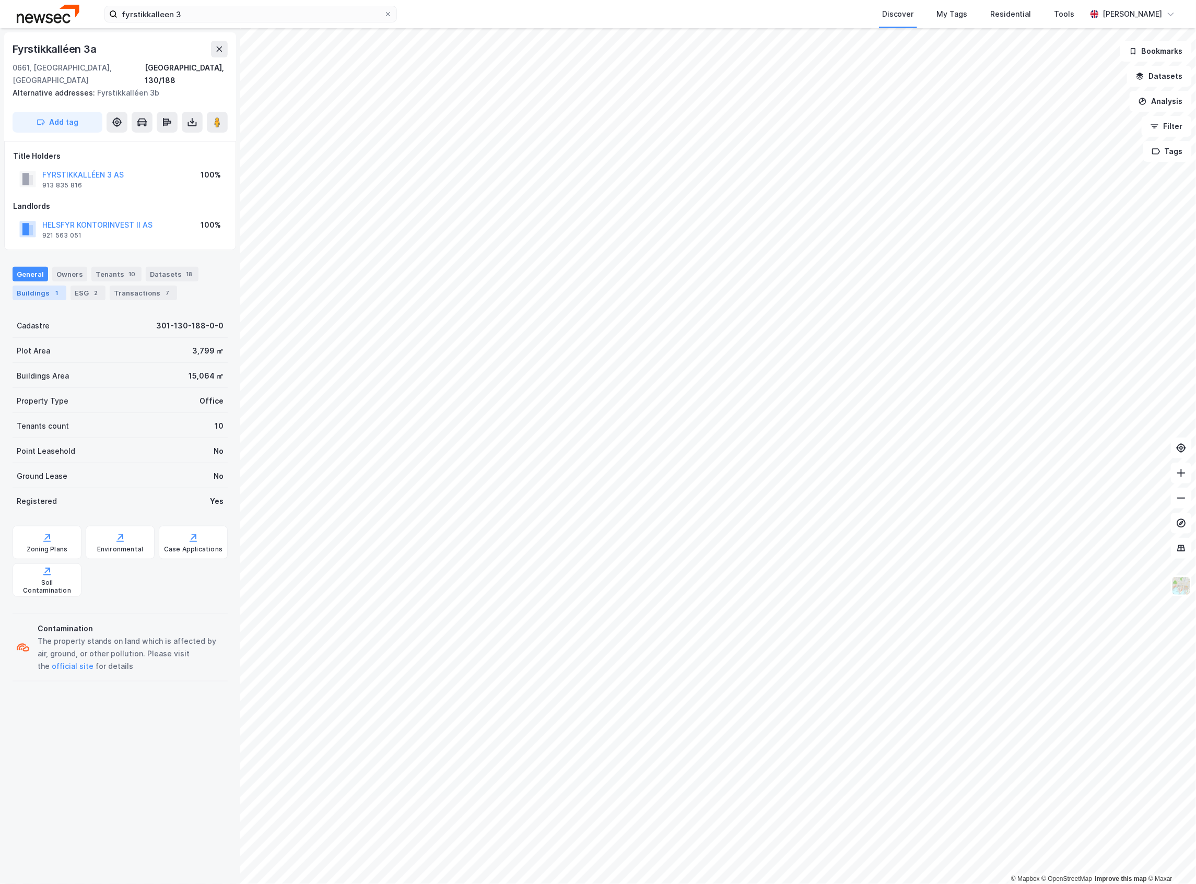
click at [55, 288] on div "1" at bounding box center [57, 293] width 10 height 10
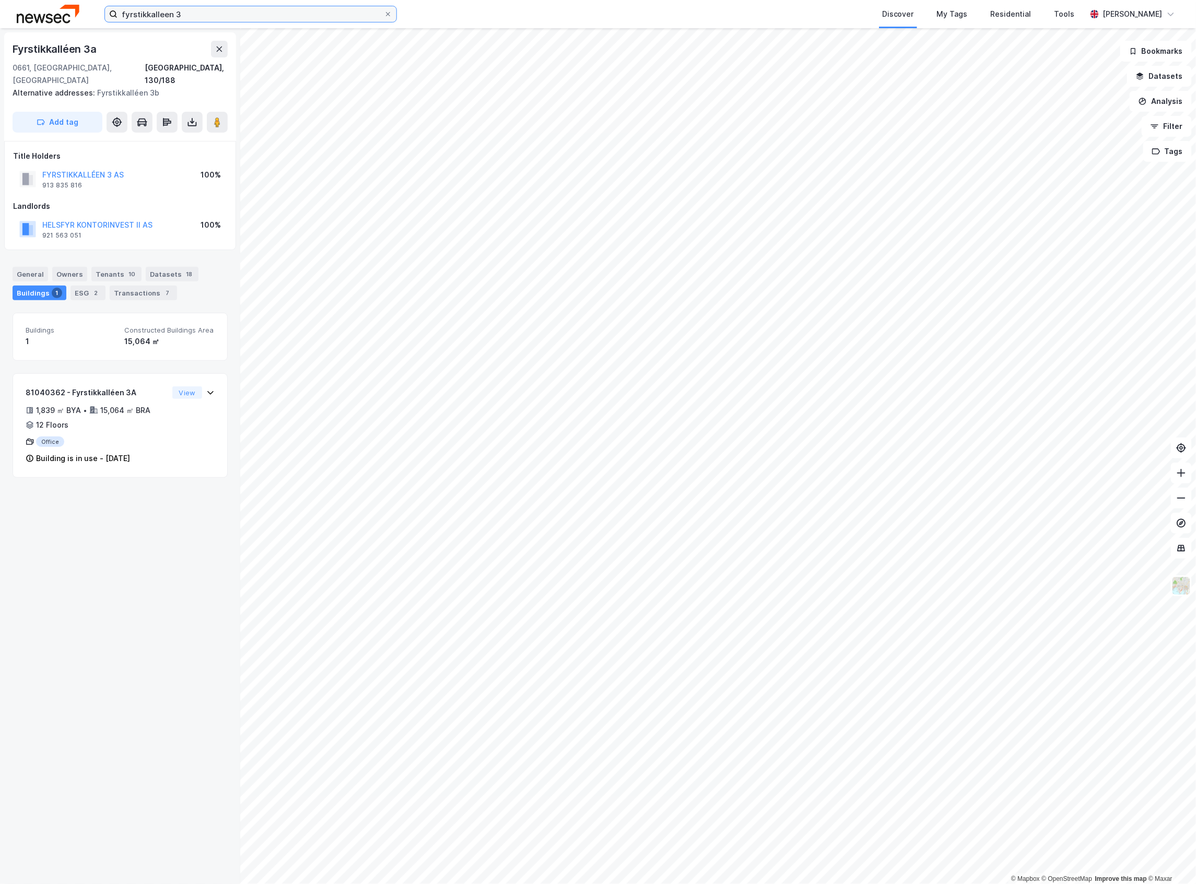
click at [276, 9] on input "fyrstikkalleen 3" at bounding box center [251, 14] width 266 height 16
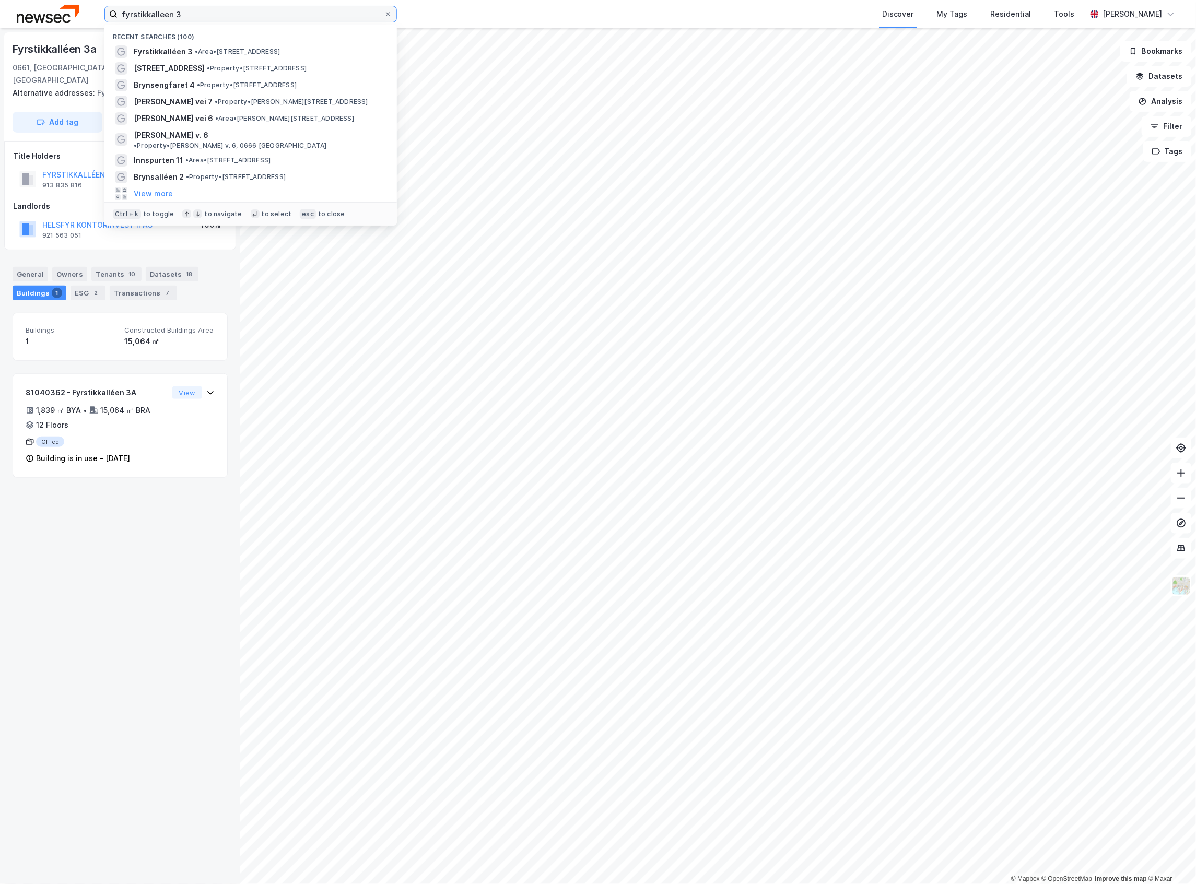
paste input "Innspurten 1"
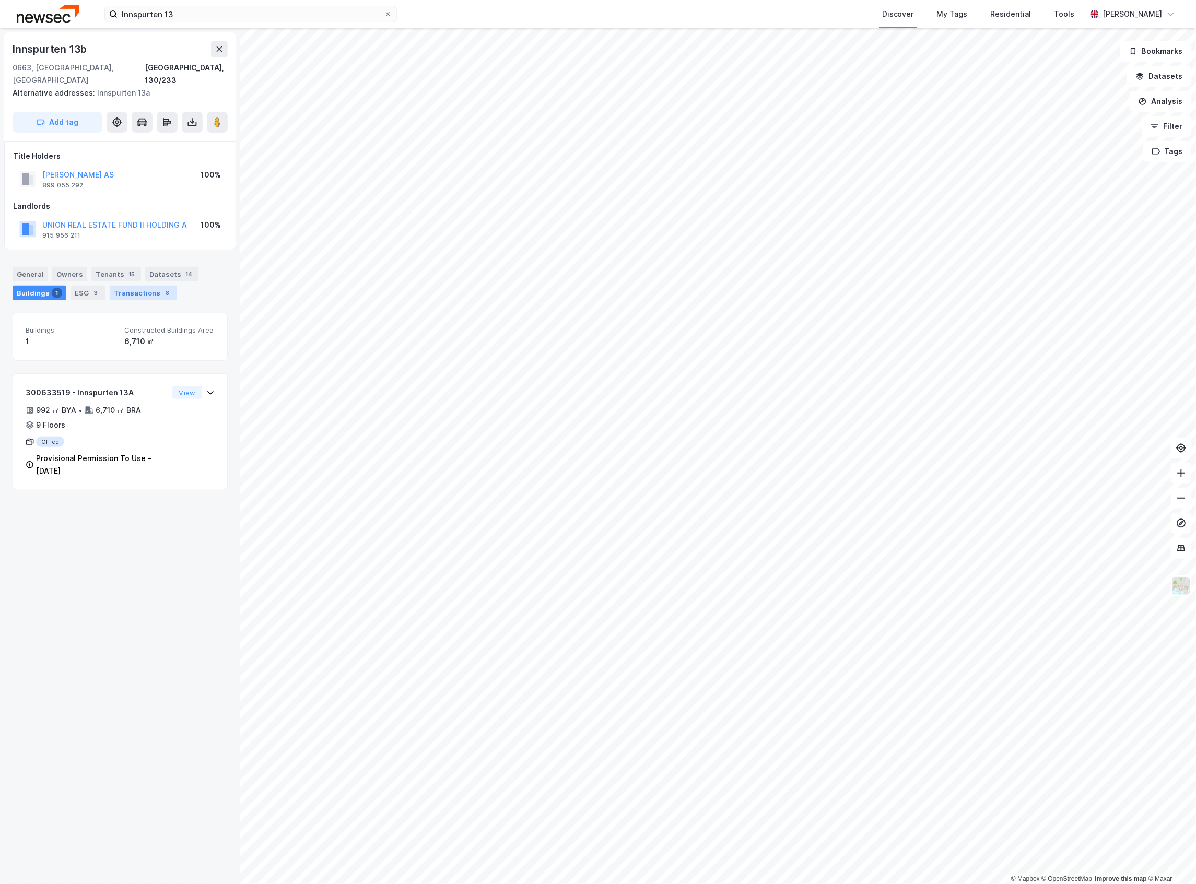
click at [136, 286] on div "Transactions 8" at bounding box center [143, 293] width 67 height 15
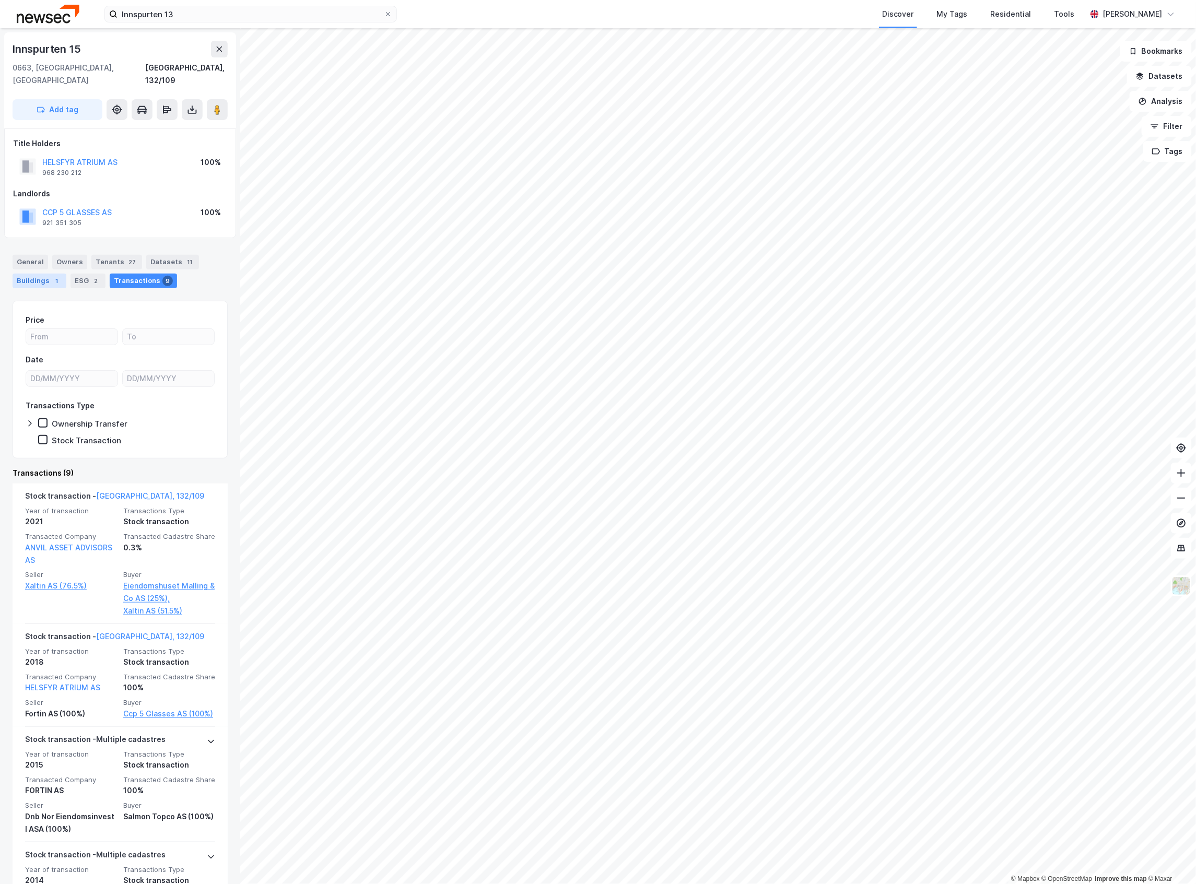
click at [46, 274] on div "Buildings 1" at bounding box center [40, 281] width 54 height 15
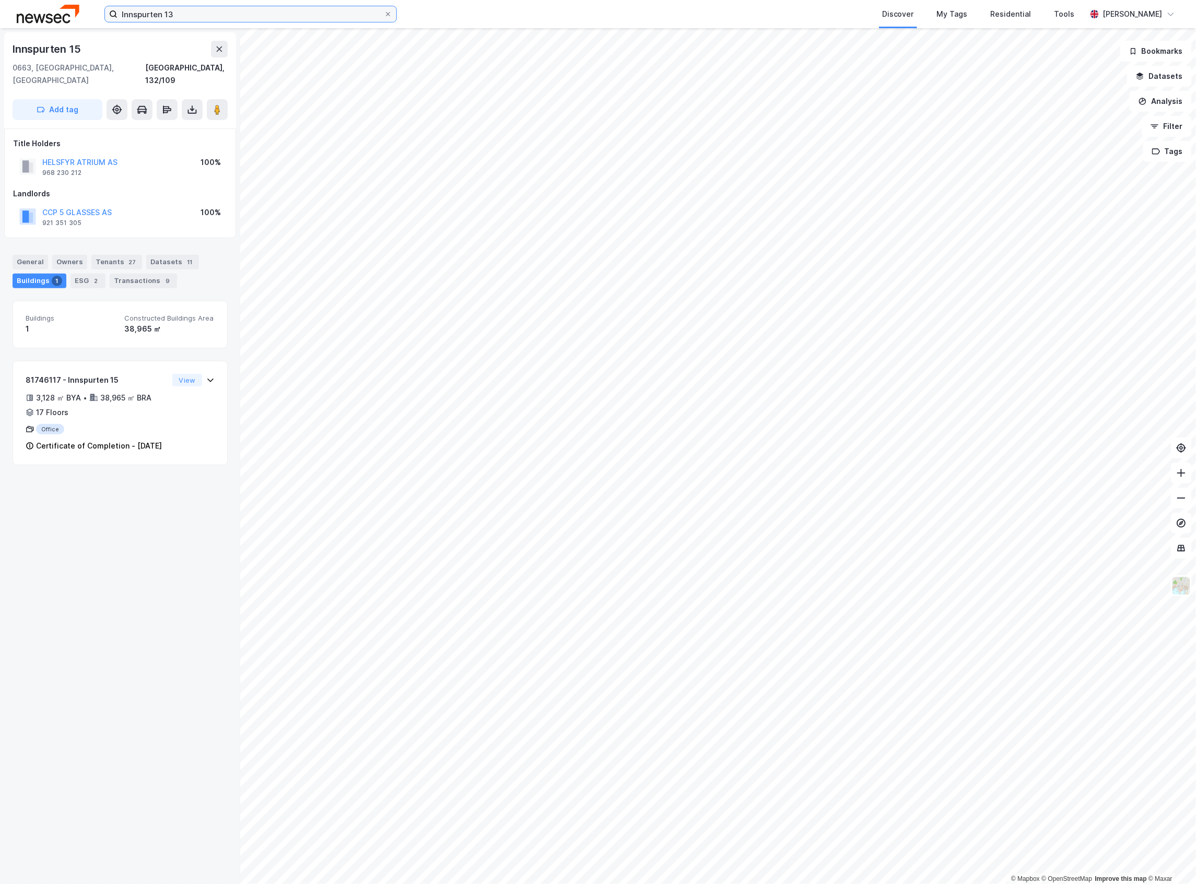
click at [293, 15] on input "Innspurten 13" at bounding box center [251, 14] width 266 height 16
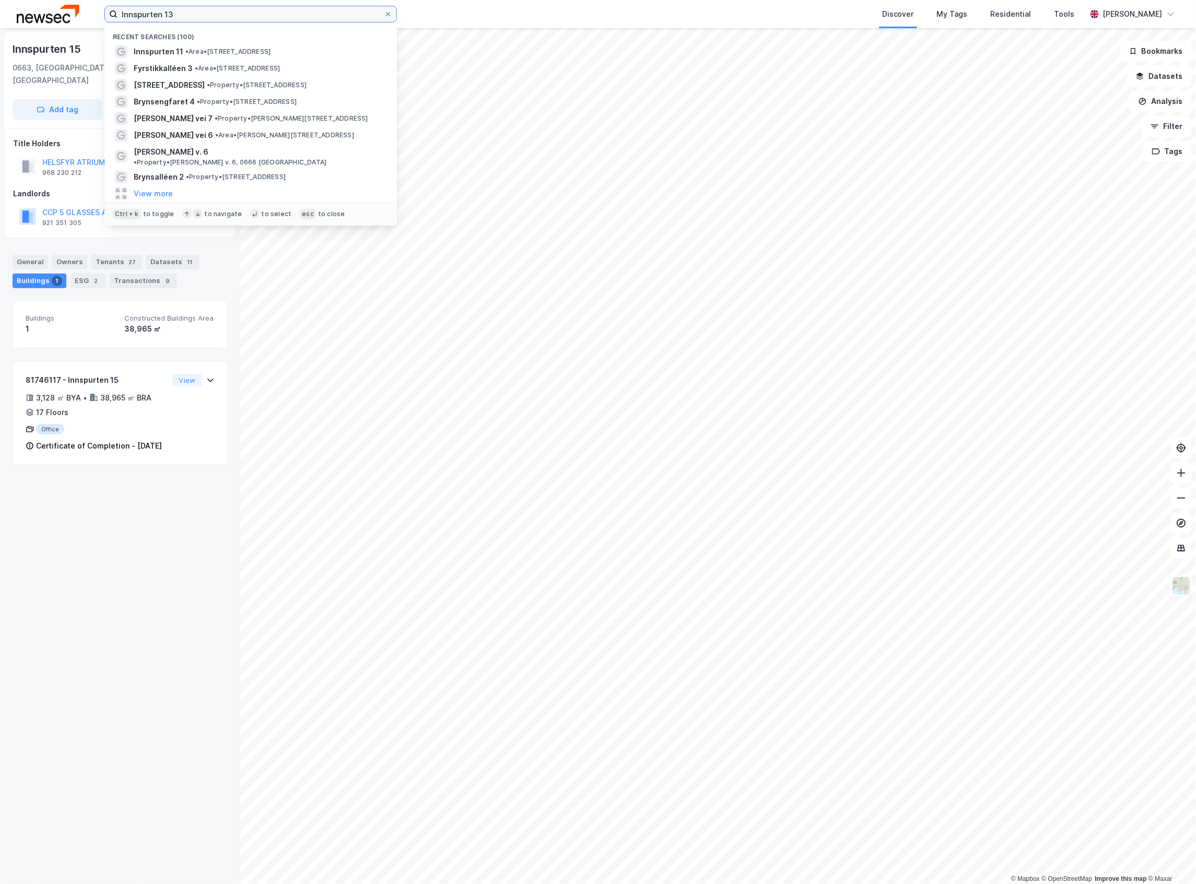
paste input "Ole Deviks vei 2"
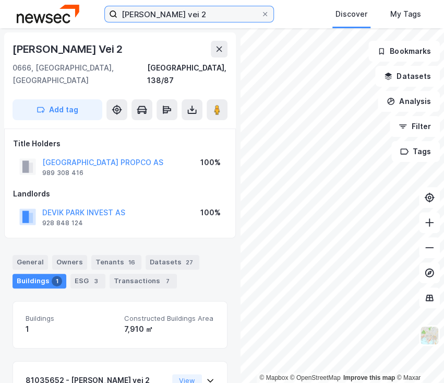
click at [201, 8] on input "Ole Deviks vei 2" at bounding box center [190, 14] width 144 height 16
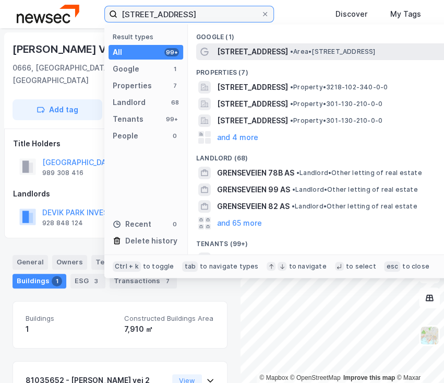
type input "grenseveien 78"
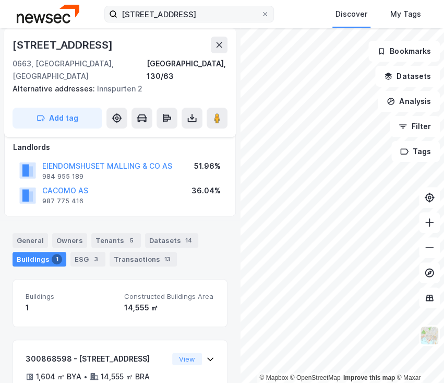
scroll to position [141, 0]
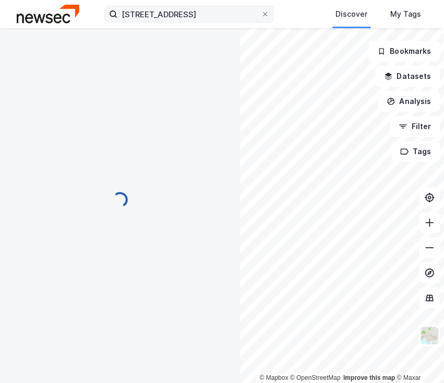
scroll to position [141, 0]
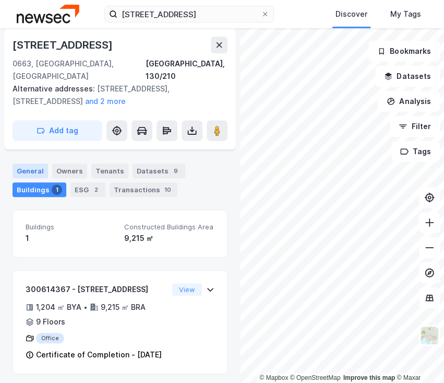
click at [27, 163] on div "General" at bounding box center [31, 170] width 36 height 15
